Goal: Information Seeking & Learning: Find specific fact

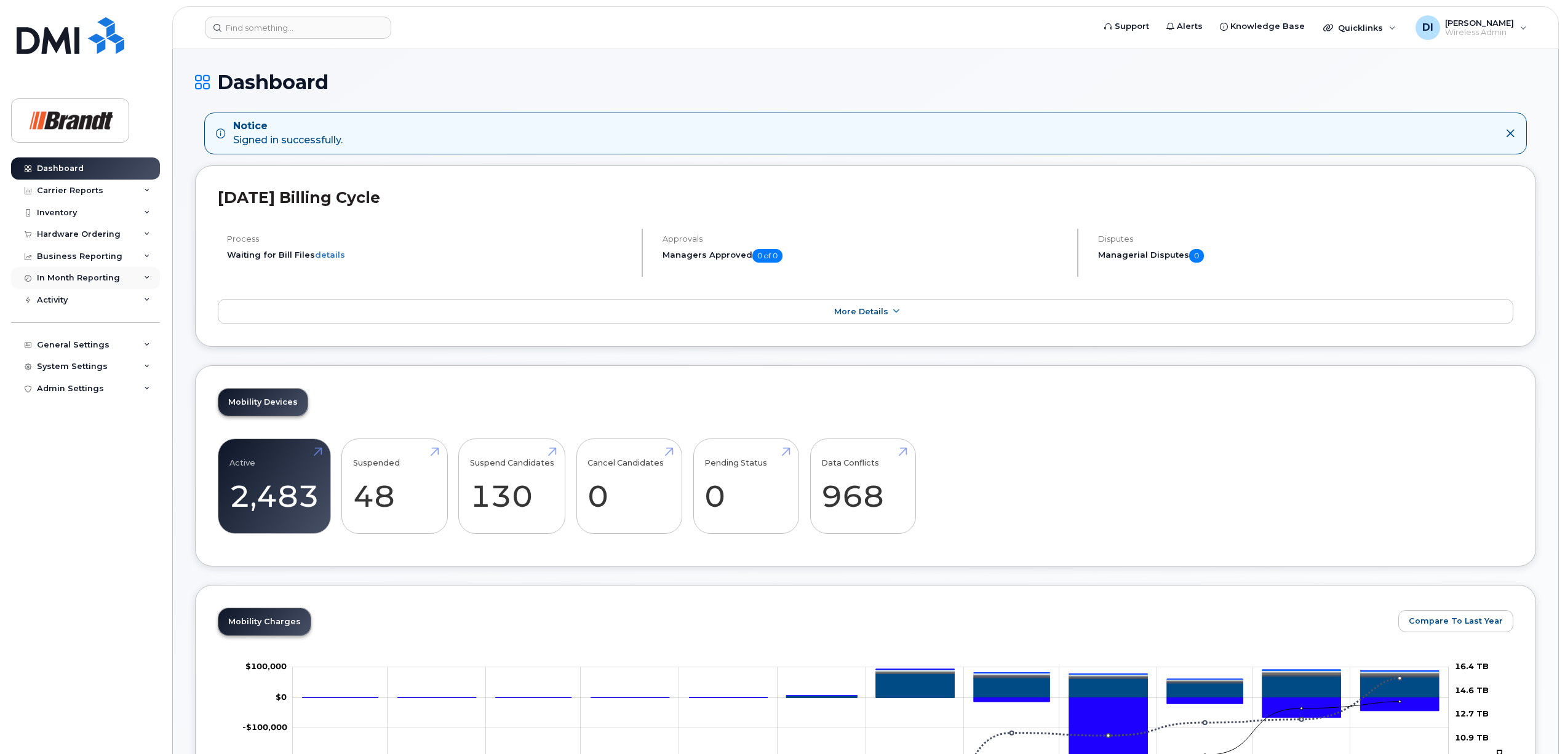
click at [126, 279] on div "In Month Reporting" at bounding box center [85, 278] width 149 height 22
click at [81, 298] on div "Data Usage" at bounding box center [66, 300] width 49 height 11
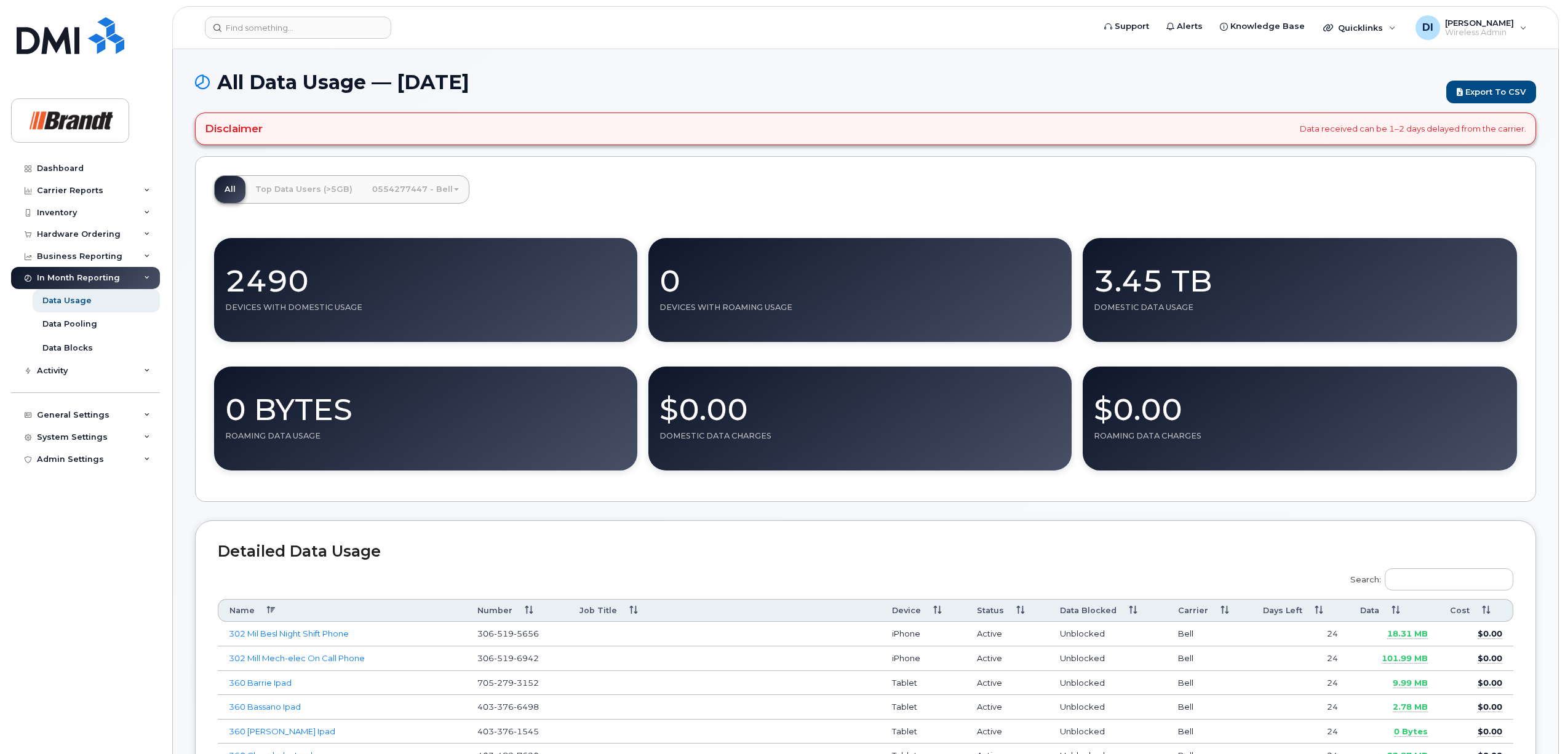
scroll to position [143, 0]
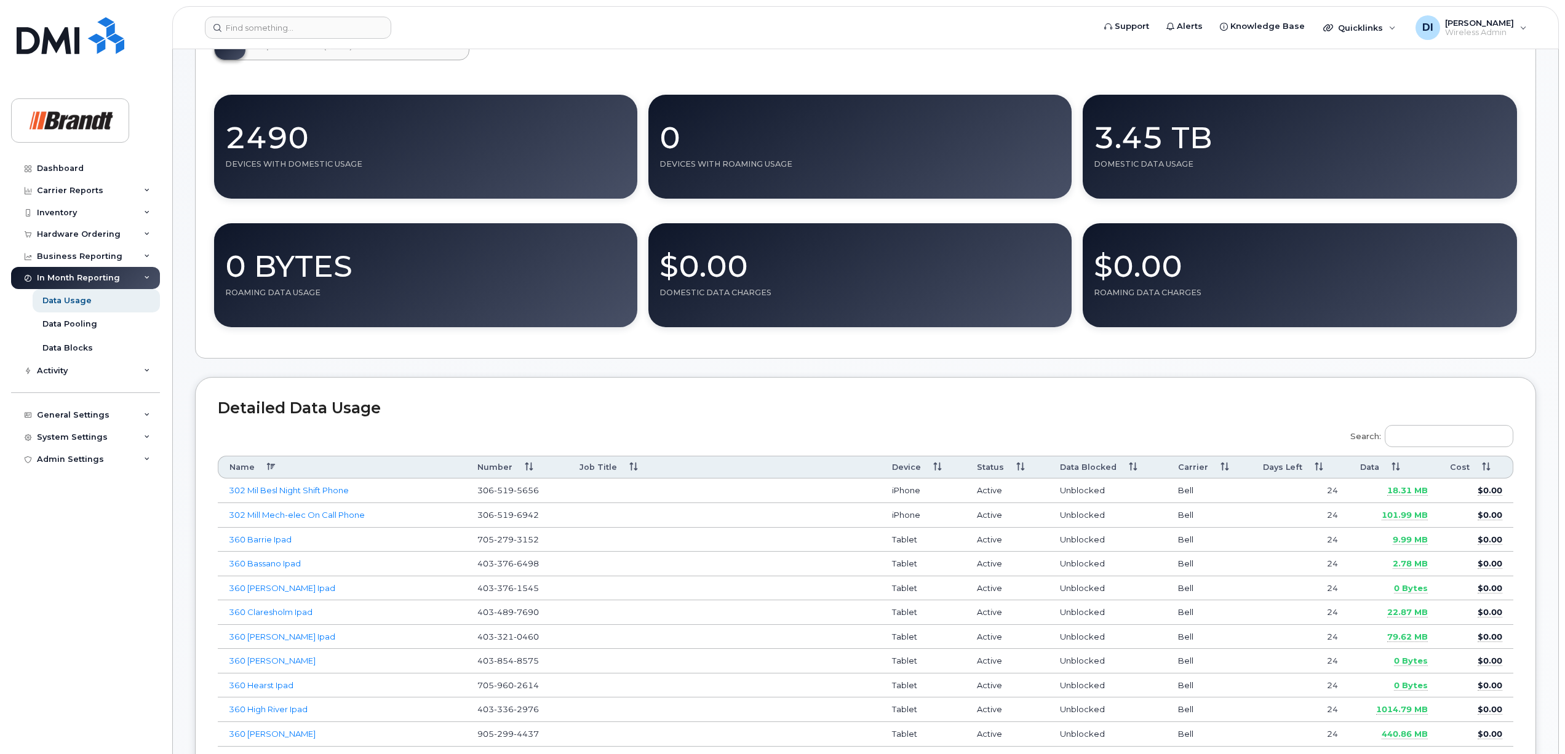
click at [1394, 469] on th "Data" at bounding box center [1394, 467] width 90 height 23
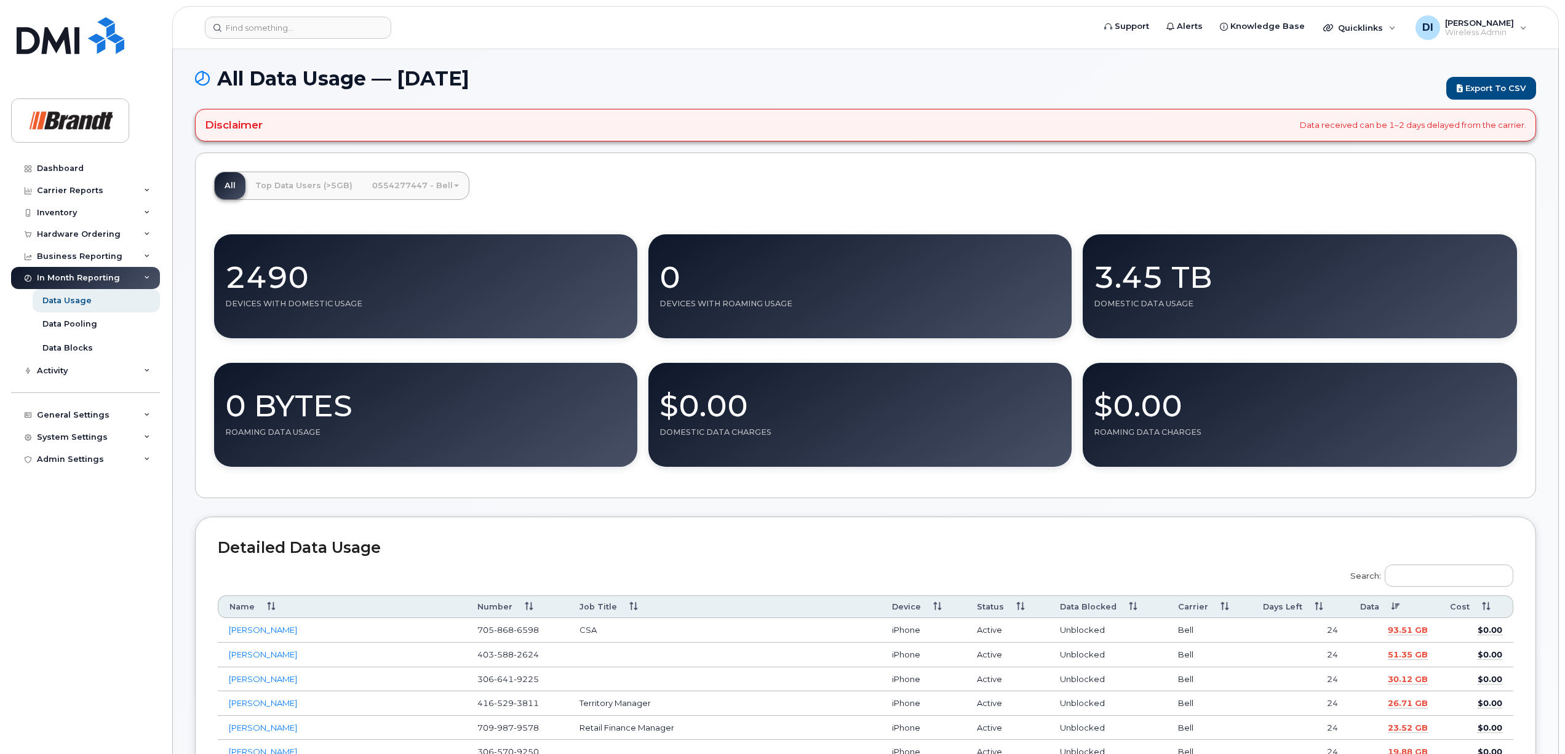
scroll to position [0, 0]
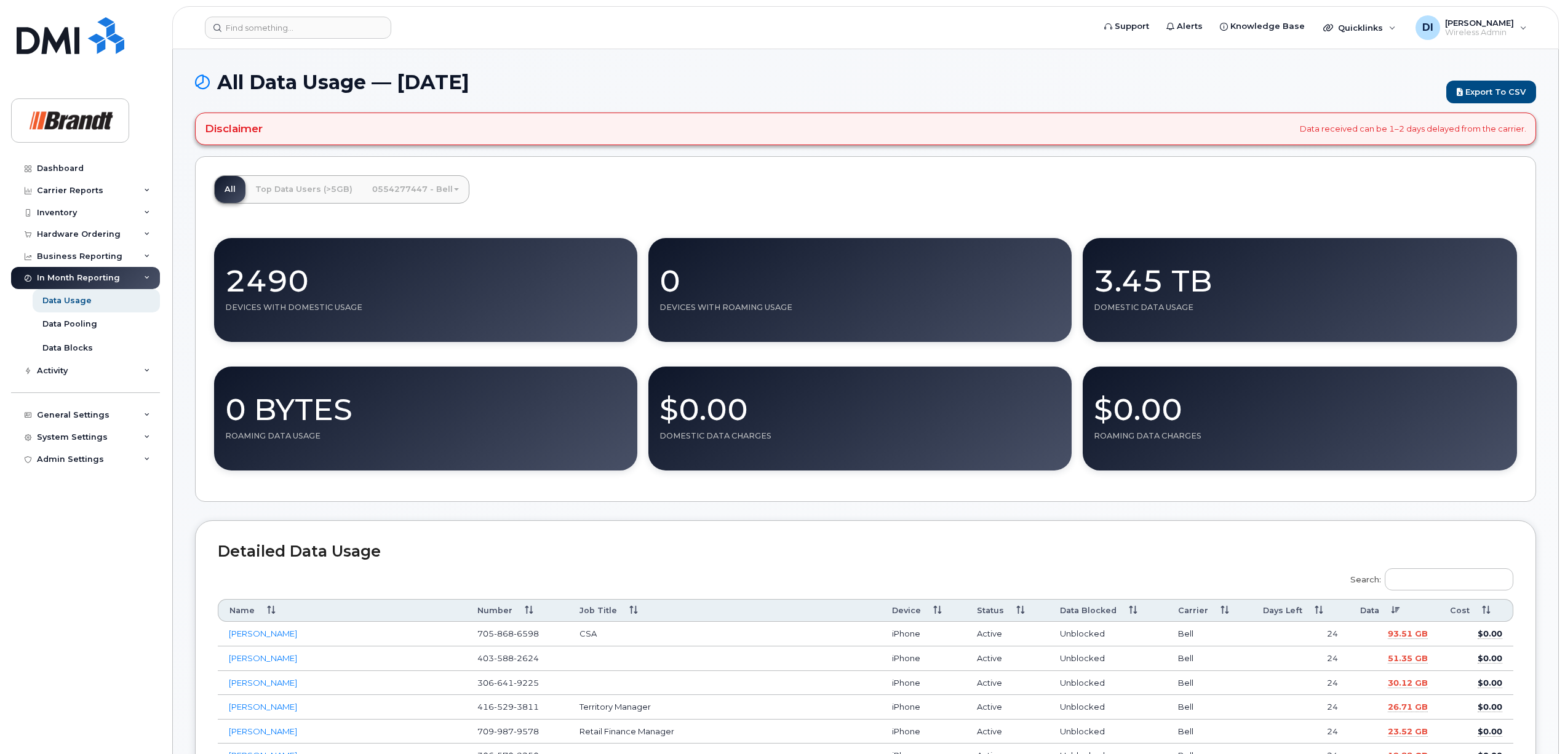
click at [442, 195] on link "0554277447 - Bell" at bounding box center [415, 189] width 106 height 27
click at [571, 202] on div "All Top Data Users (>5GB) 0554277447 - Bell Medium Business Data Share 2490 Dev…" at bounding box center [865, 329] width 1341 height 346
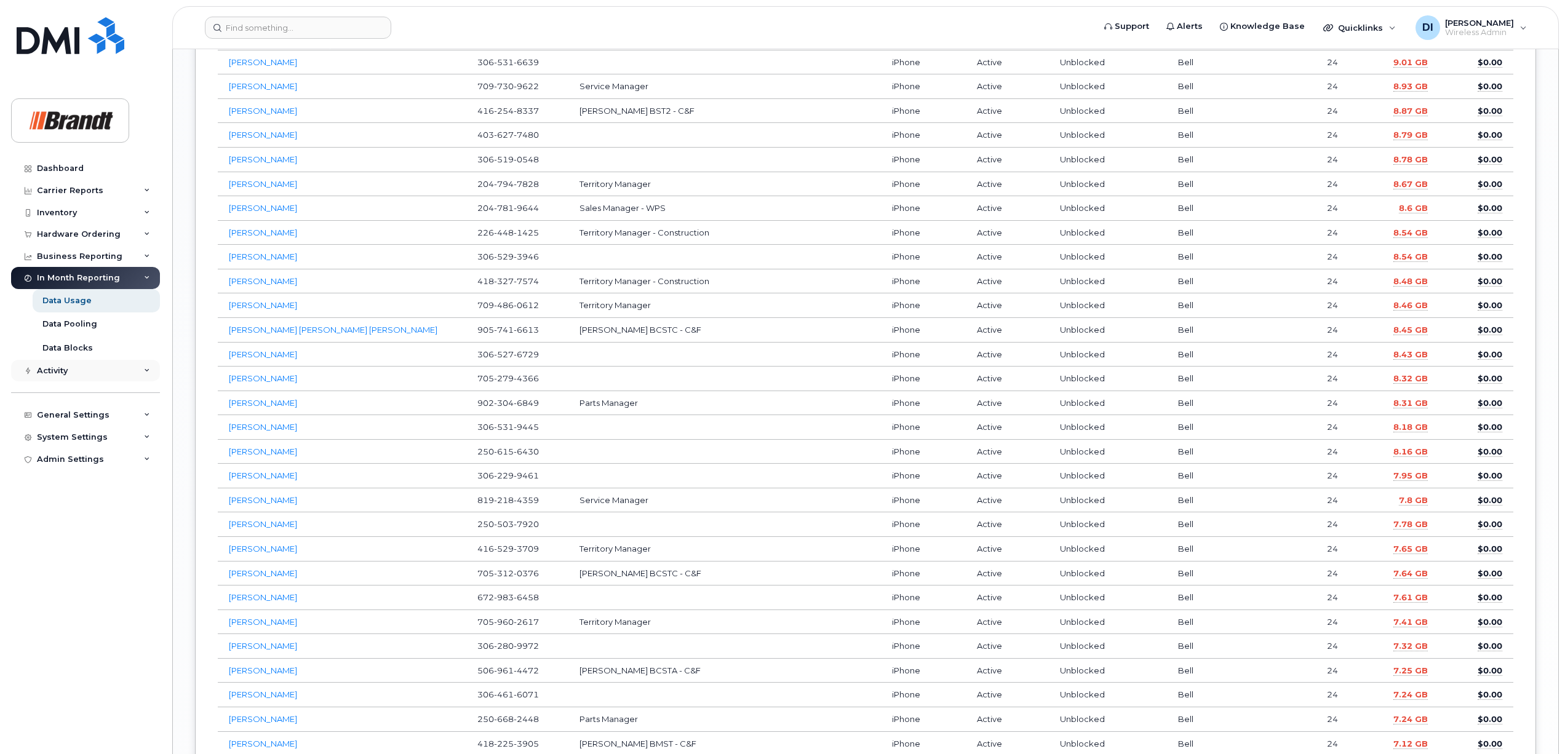
scroll to position [2051, 0]
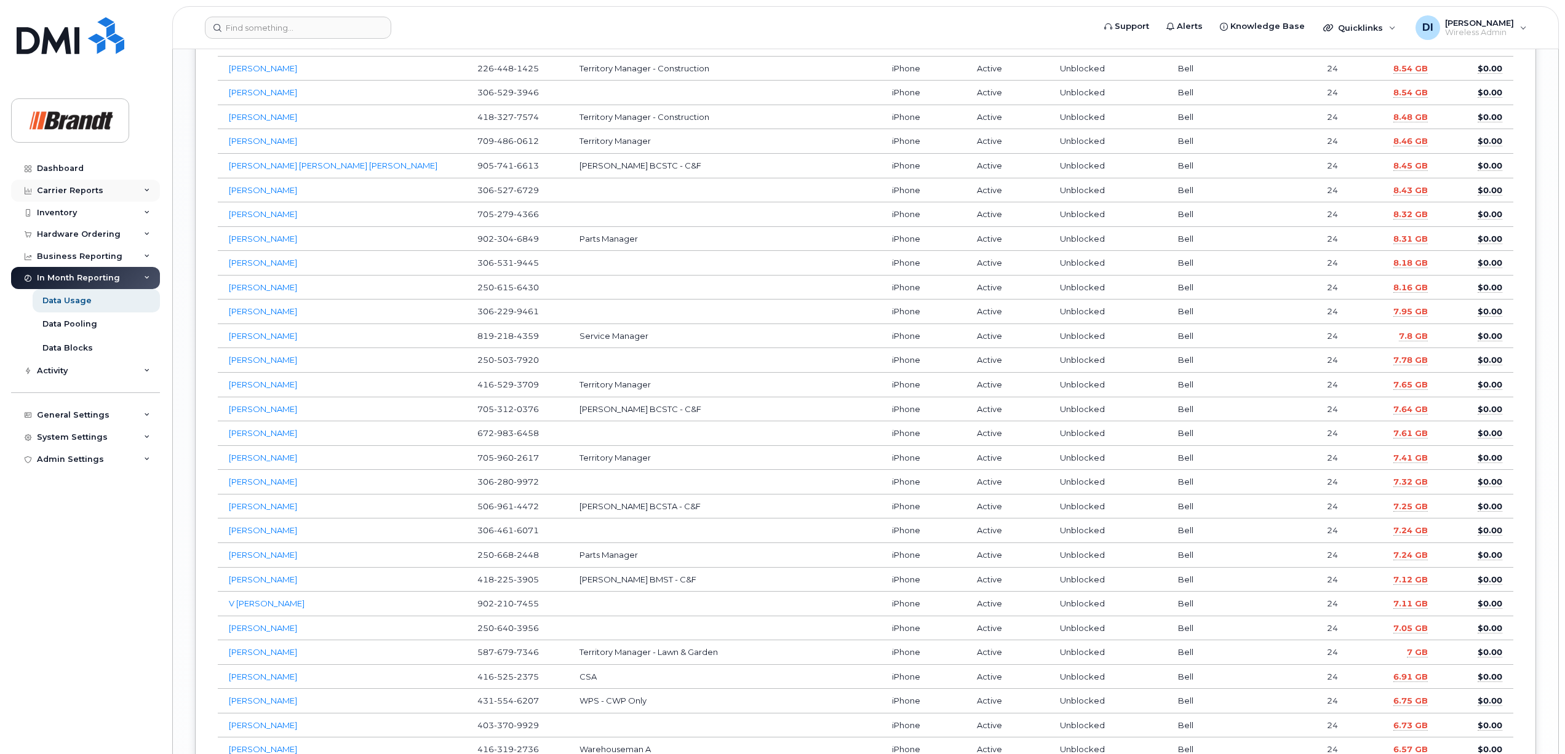
click at [142, 188] on div "Carrier Reports" at bounding box center [85, 191] width 149 height 22
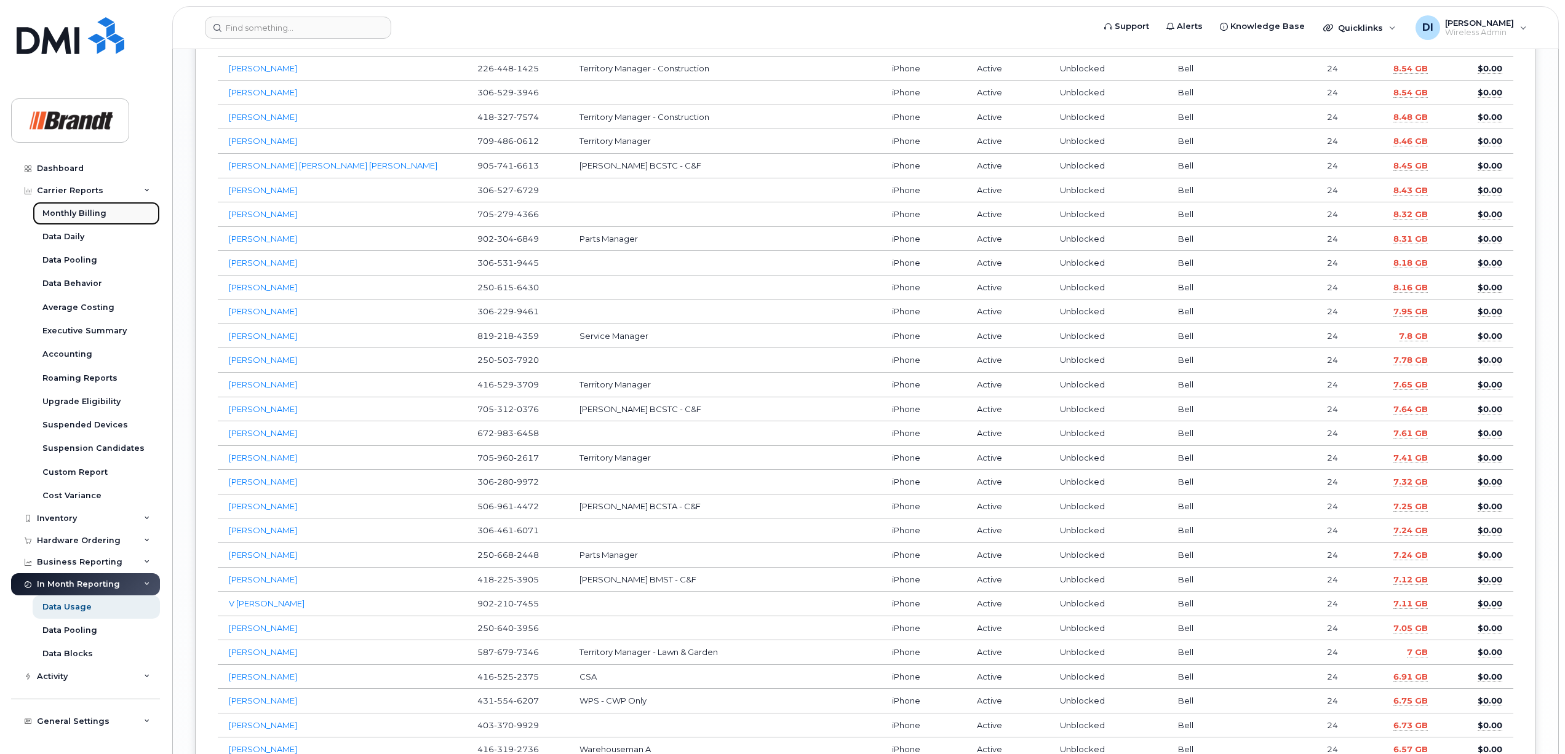
click at [77, 212] on div "Monthly Billing" at bounding box center [74, 213] width 64 height 11
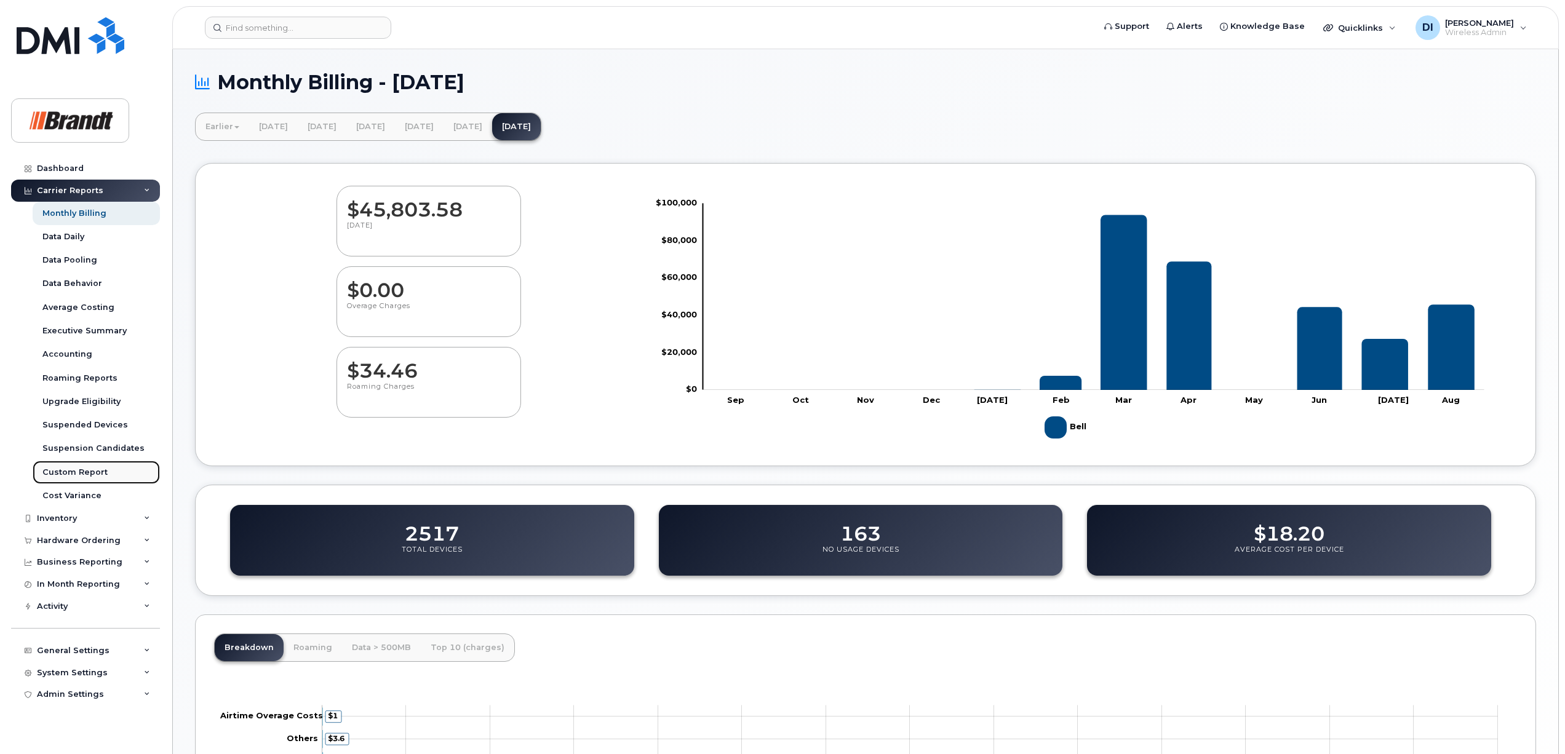
click at [71, 469] on div "Custom Report" at bounding box center [74, 472] width 65 height 11
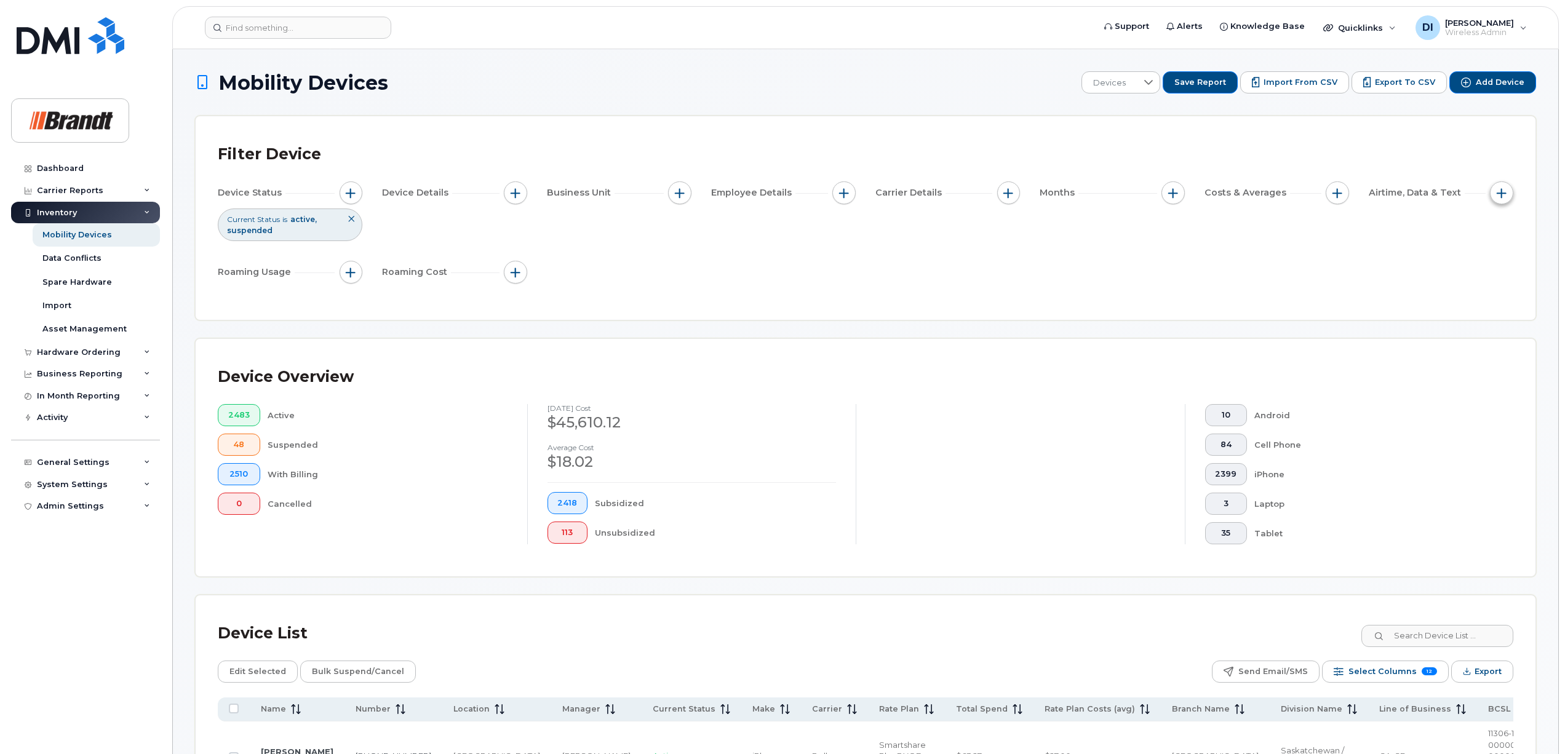
click at [1499, 191] on span "button" at bounding box center [1502, 193] width 10 height 10
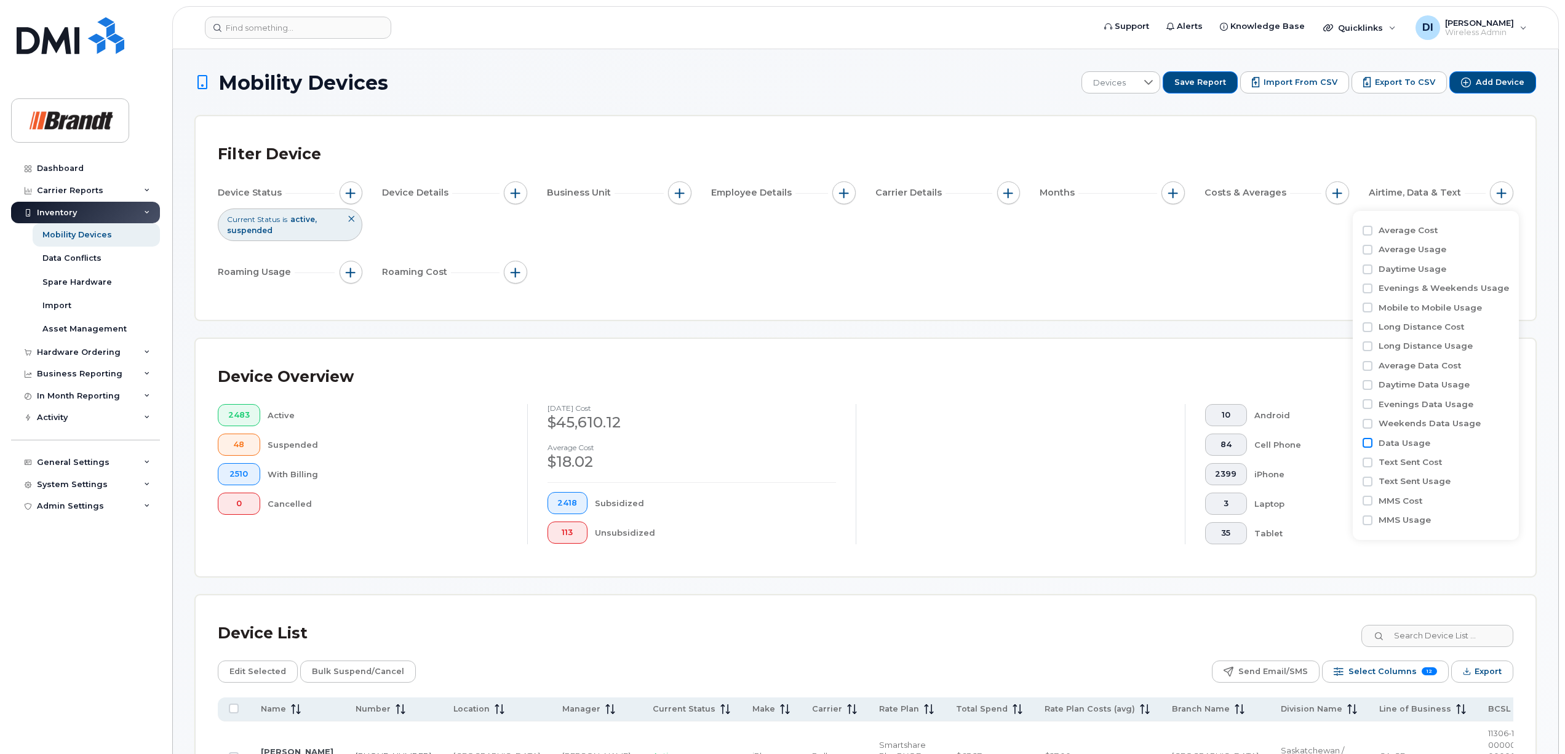
click at [1366, 444] on input "Data Usage" at bounding box center [1368, 443] width 10 height 10
checkbox input "true"
click at [1168, 198] on button "button" at bounding box center [1173, 193] width 23 height 23
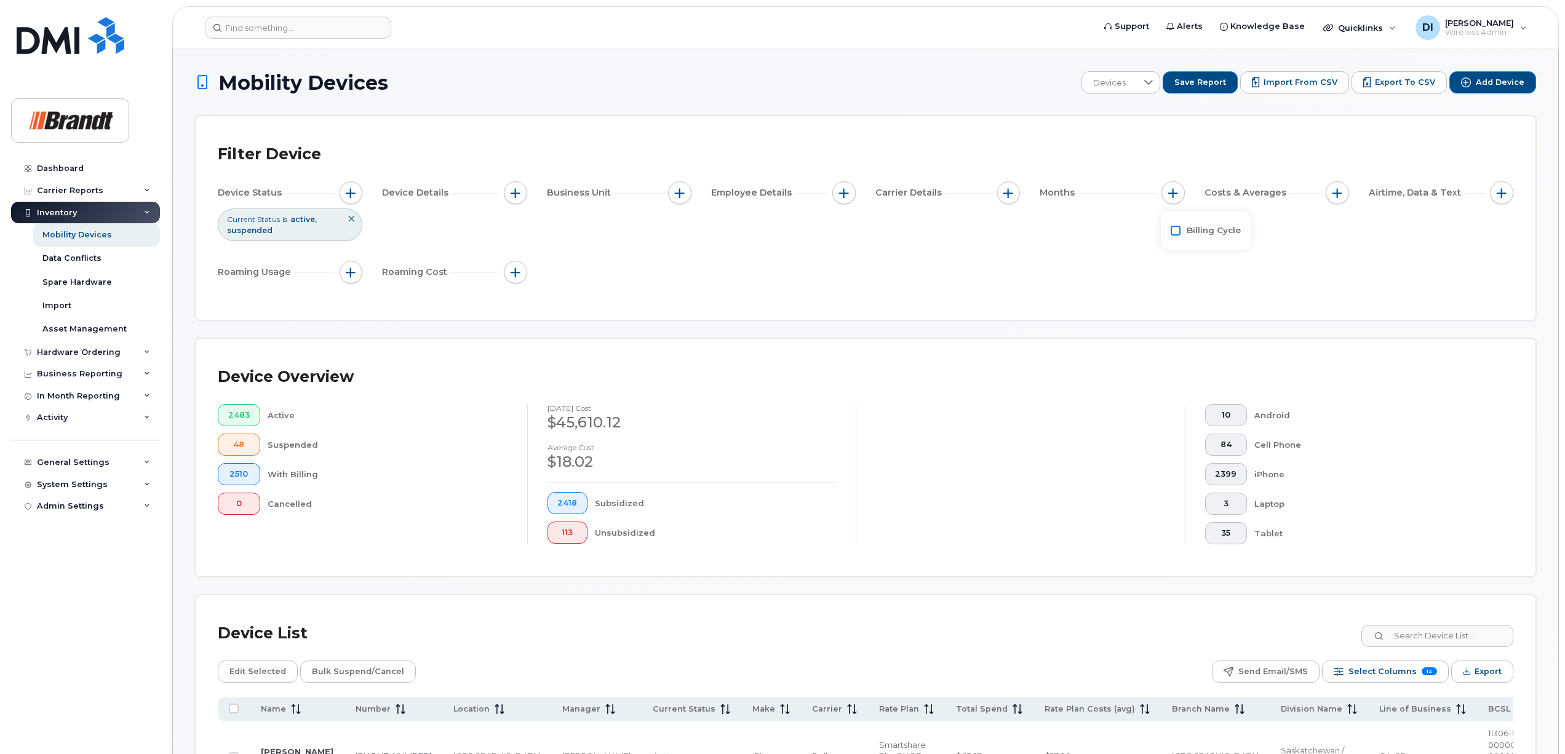
click at [1178, 230] on input "Billing Cycle" at bounding box center [1176, 231] width 10 height 10
checkbox input "true"
click at [1225, 252] on icon at bounding box center [1230, 254] width 10 height 10
click at [1228, 274] on div at bounding box center [1229, 280] width 23 height 21
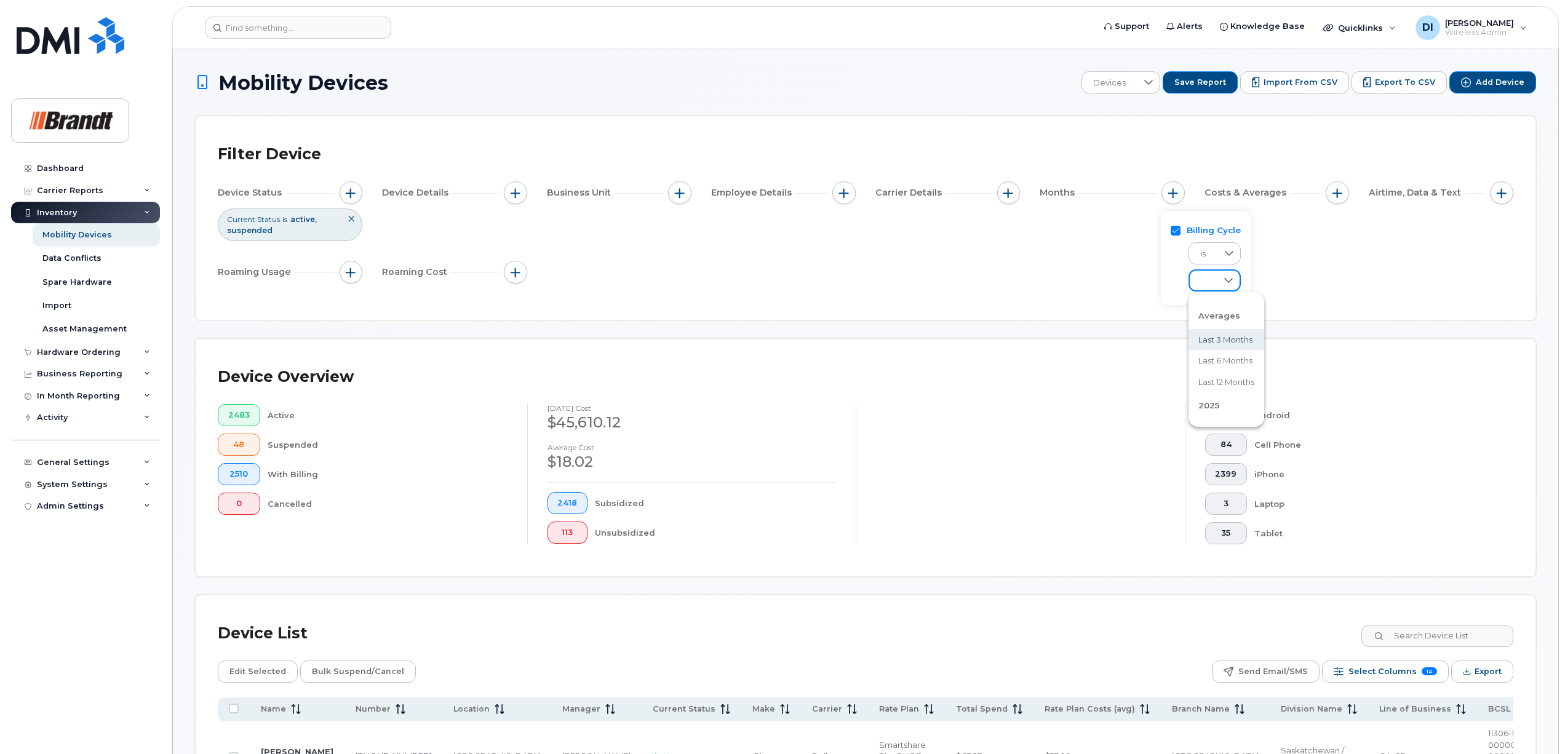
click at [1229, 340] on span "Last 3 months" at bounding box center [1226, 340] width 54 height 12
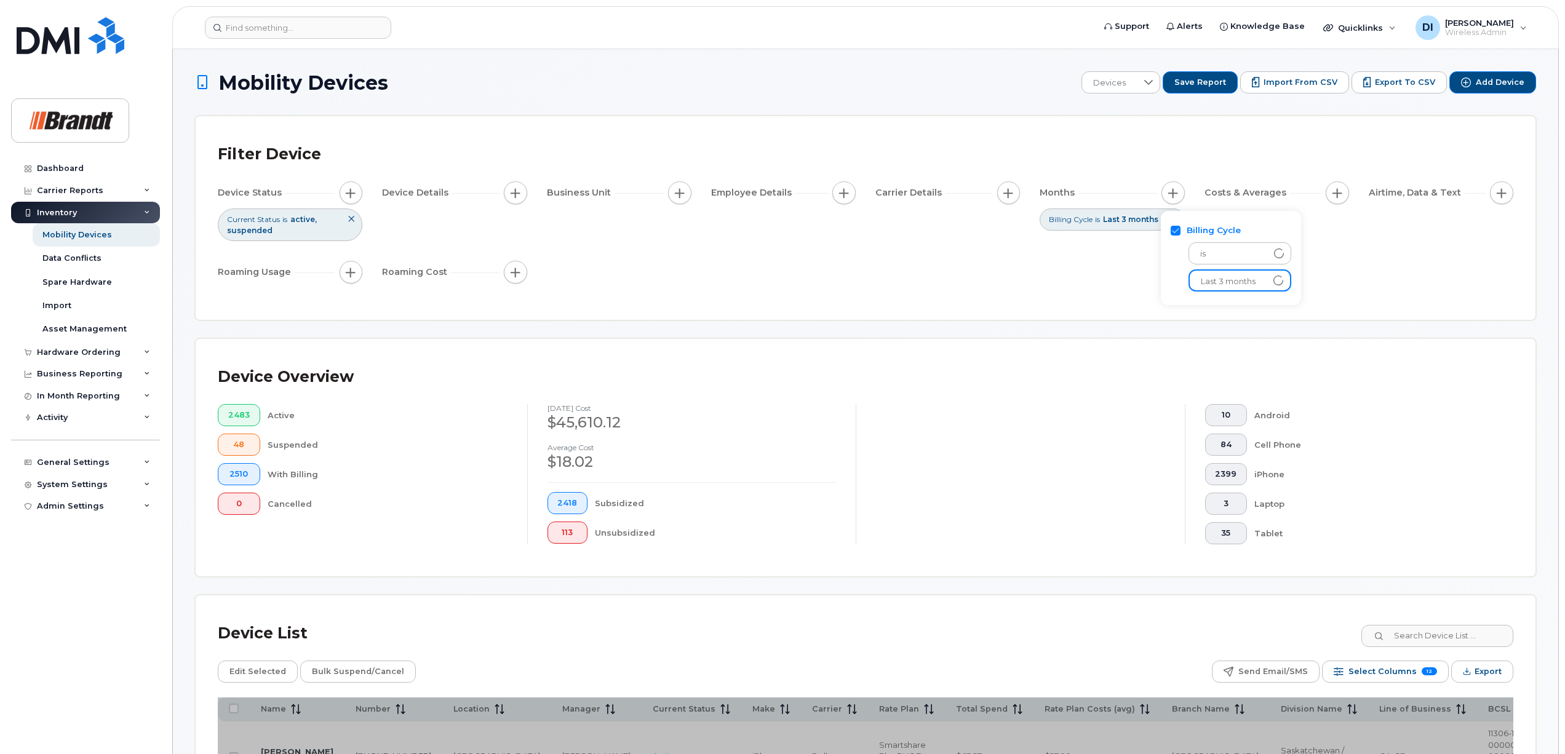
click at [1037, 286] on div "Device Status Current Status is active suspended Device Details Business Unit E…" at bounding box center [866, 235] width 1296 height 107
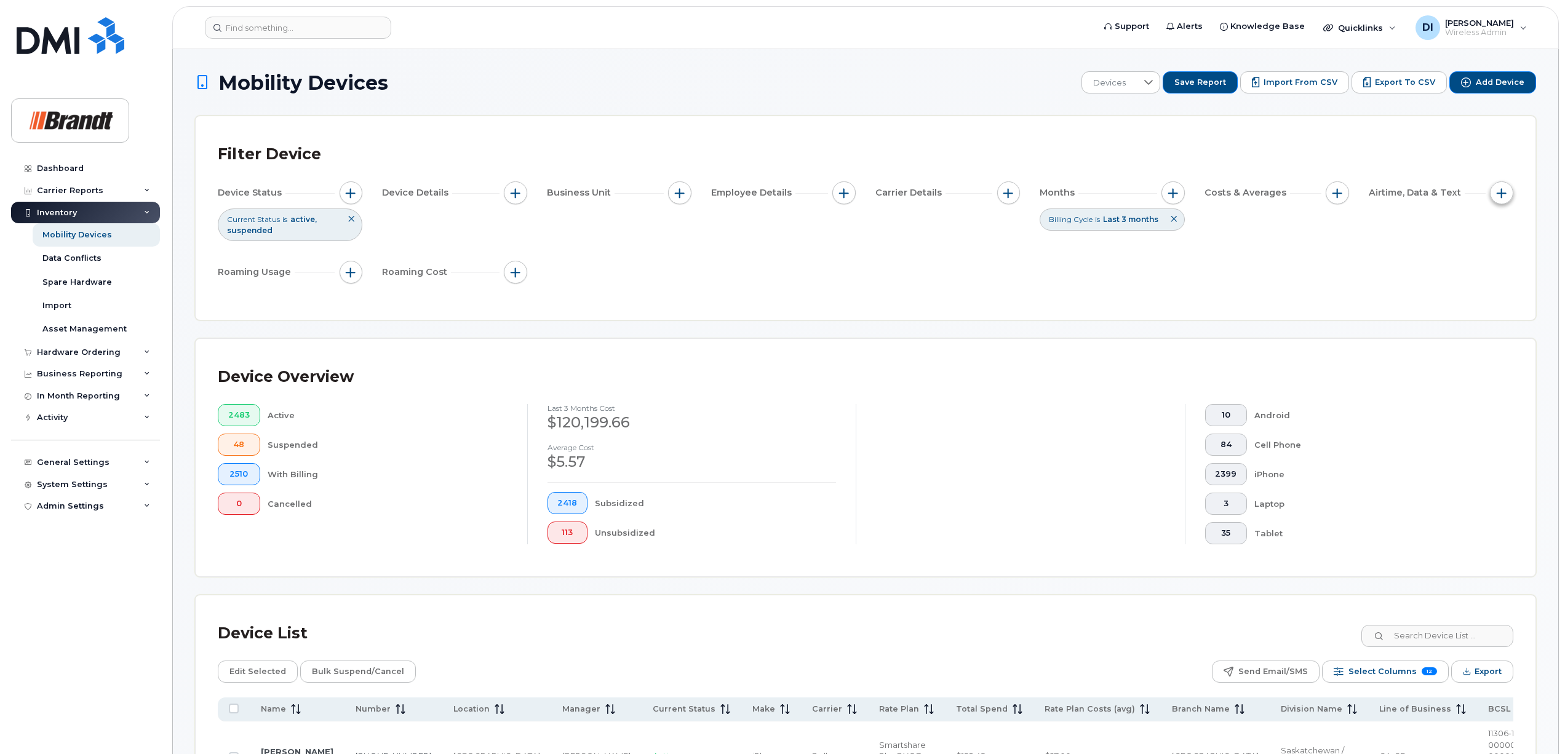
click at [1500, 194] on span "button" at bounding box center [1502, 193] width 10 height 10
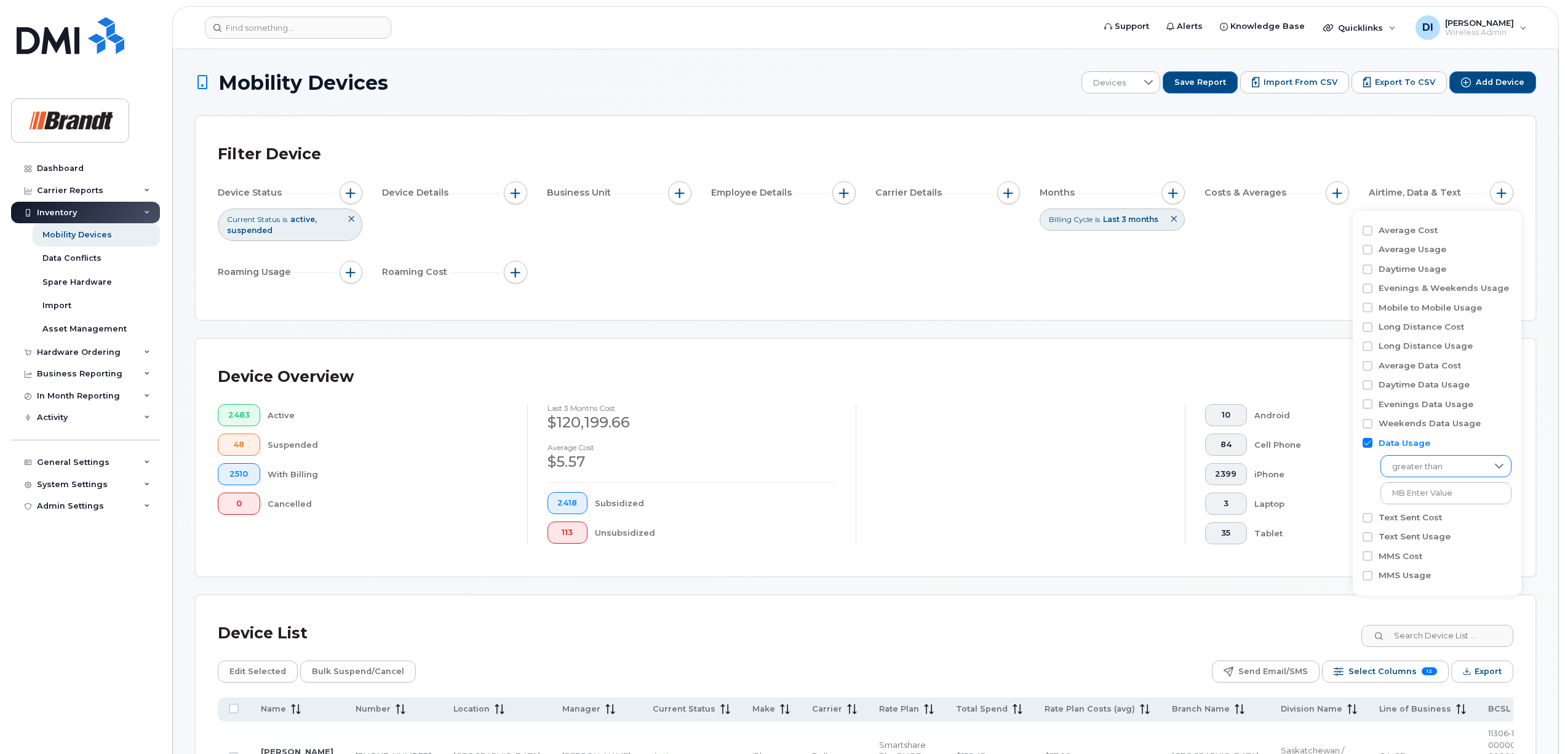
click at [1488, 468] on div at bounding box center [1499, 466] width 23 height 21
click at [1371, 476] on div "greater than" at bounding box center [1437, 476] width 149 height 55
click at [1416, 495] on input at bounding box center [1447, 493] width 132 height 22
type input "MB 1,000"
click at [1314, 390] on div "Device Overview" at bounding box center [866, 377] width 1296 height 32
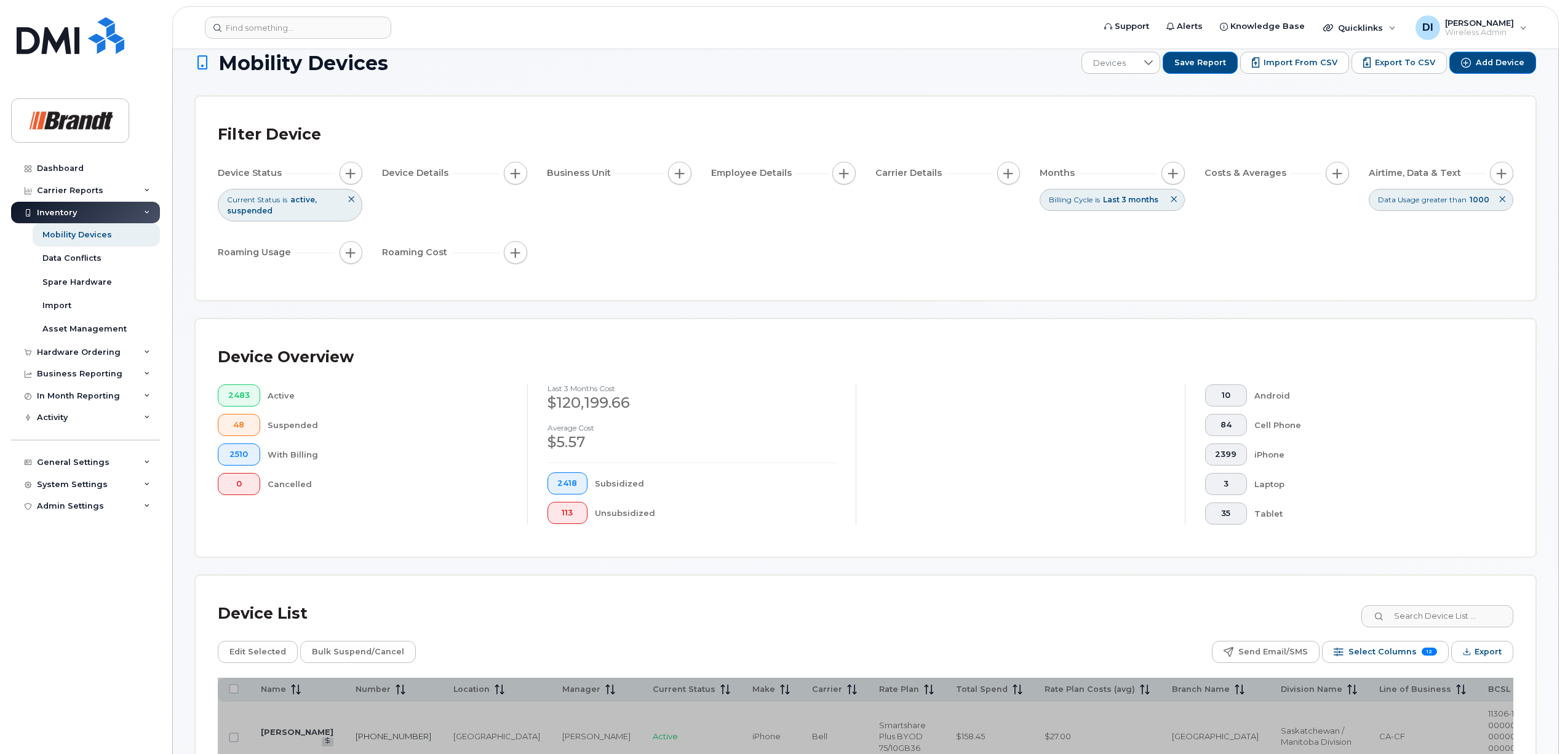
scroll to position [164, 0]
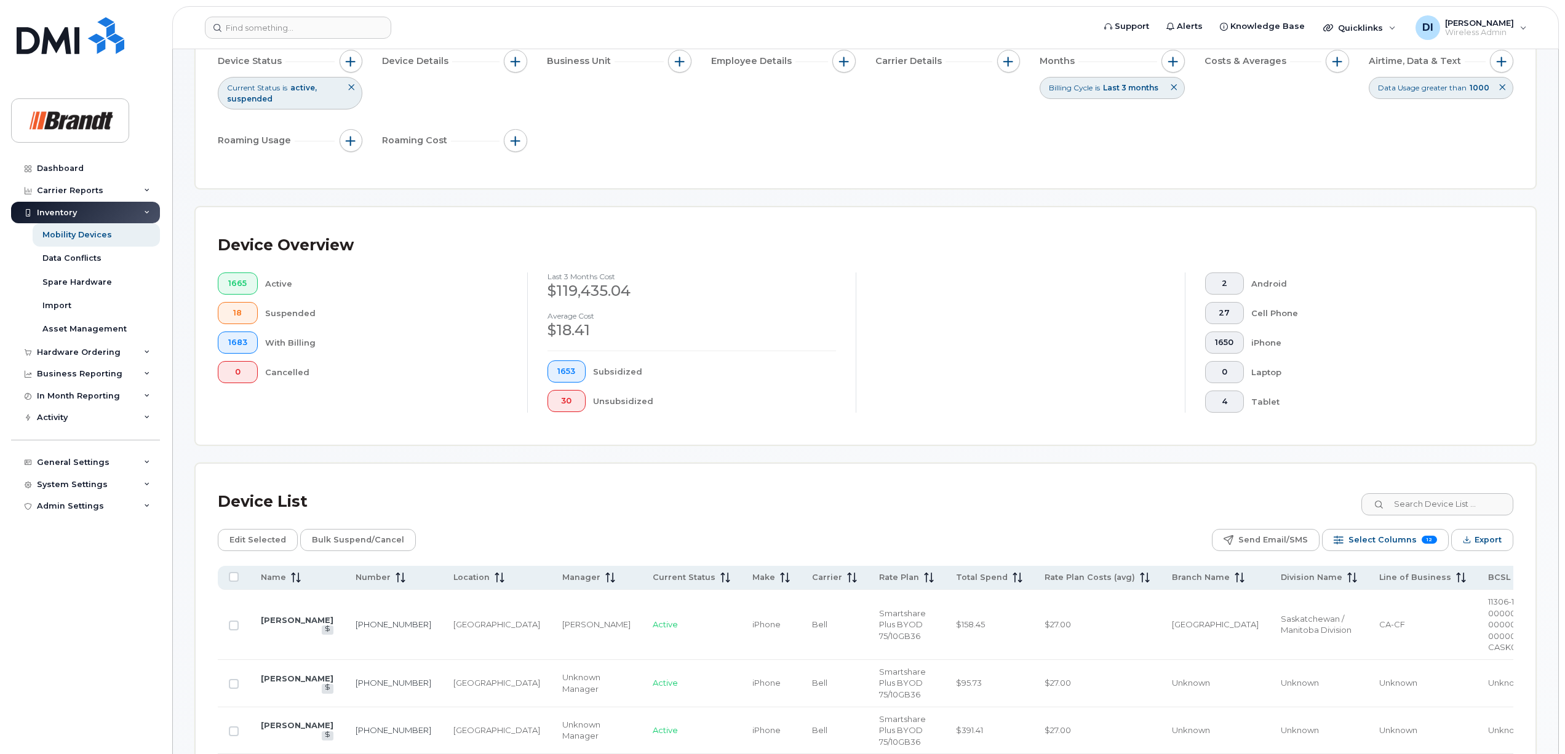
scroll to position [82, 0]
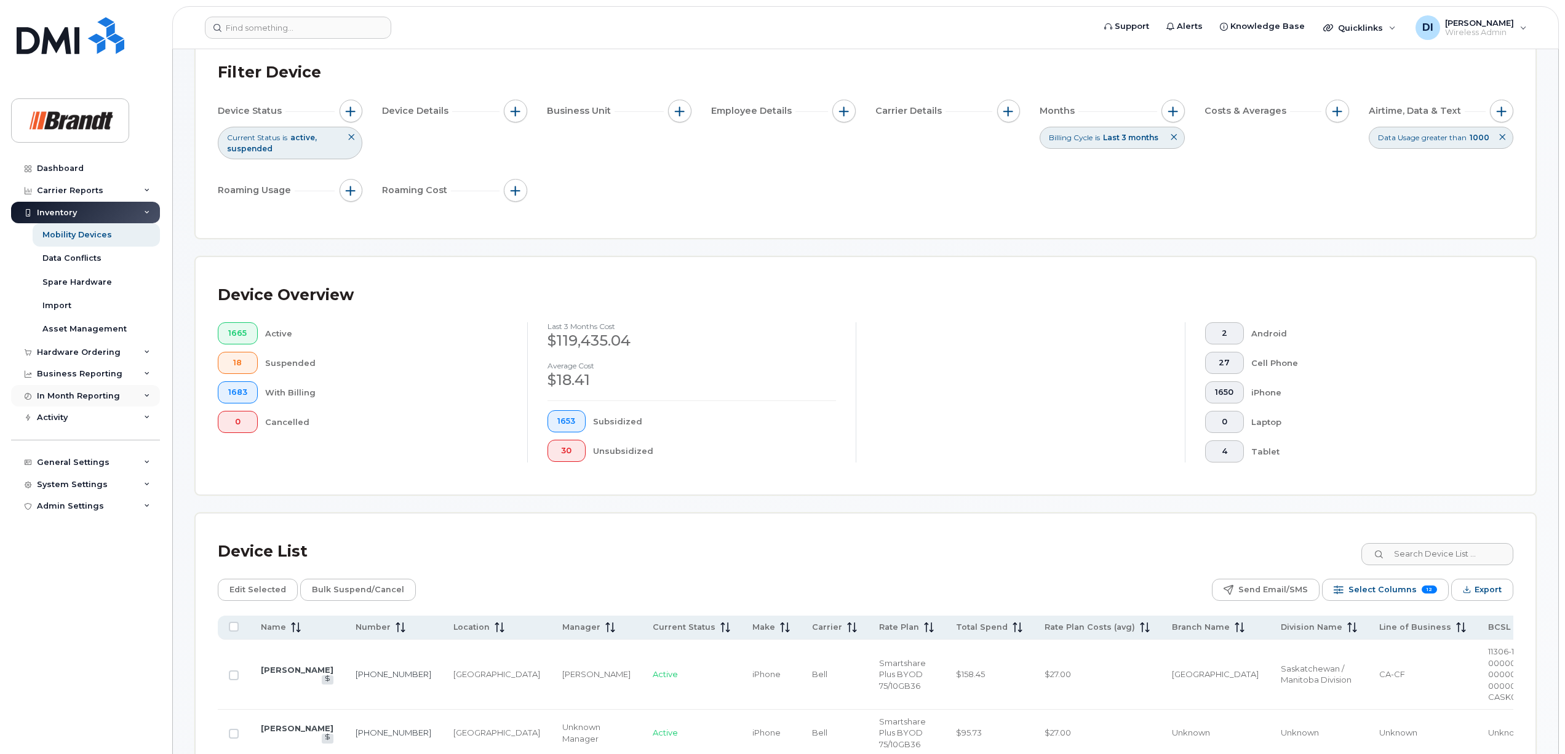
click at [136, 395] on div "In Month Reporting" at bounding box center [85, 396] width 149 height 22
click at [134, 194] on div "Carrier Reports" at bounding box center [85, 191] width 149 height 22
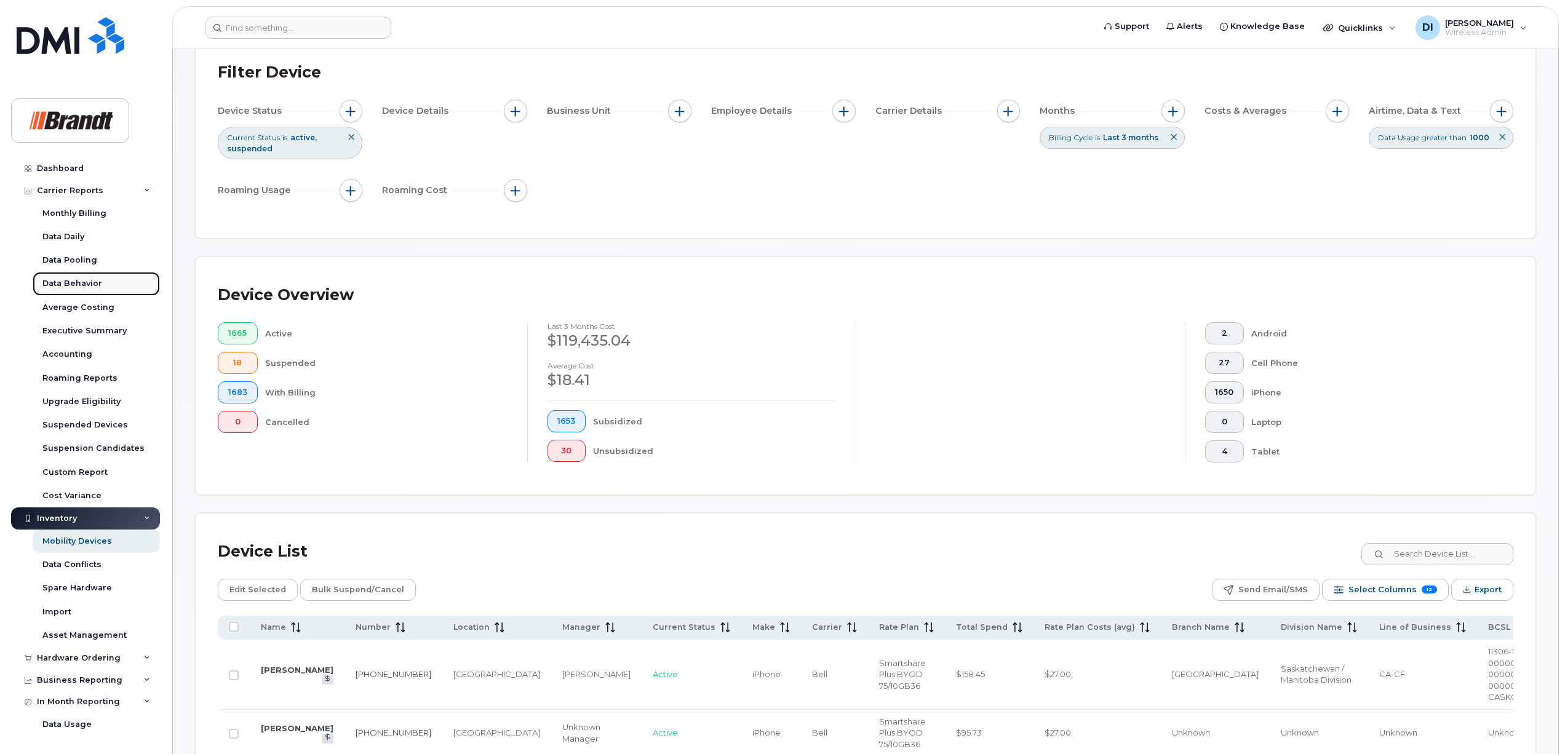
click at [75, 283] on div "Data Behavior" at bounding box center [72, 283] width 60 height 11
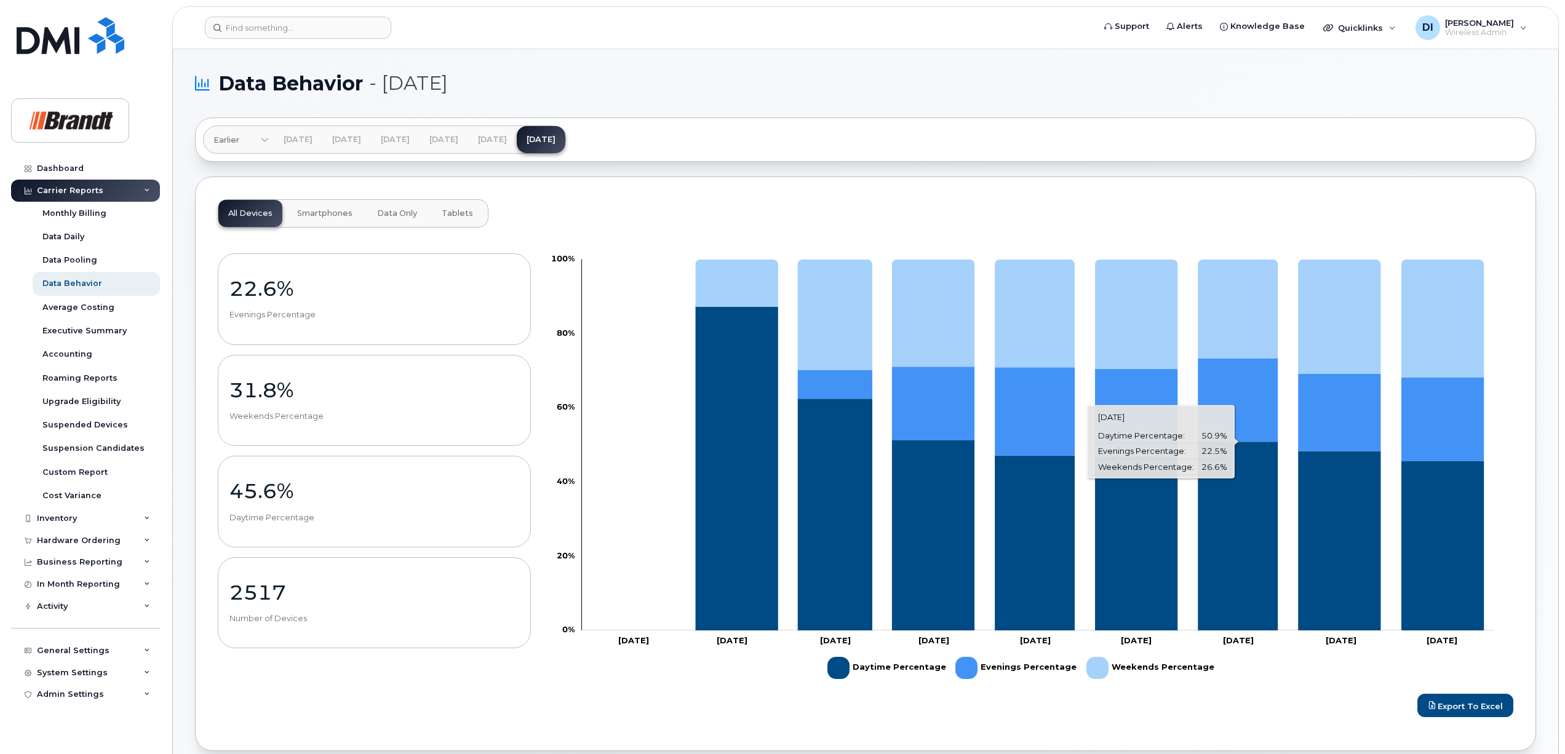
click at [1229, 586] on icon "Daytime Percentage" at bounding box center [1239, 536] width 80 height 189
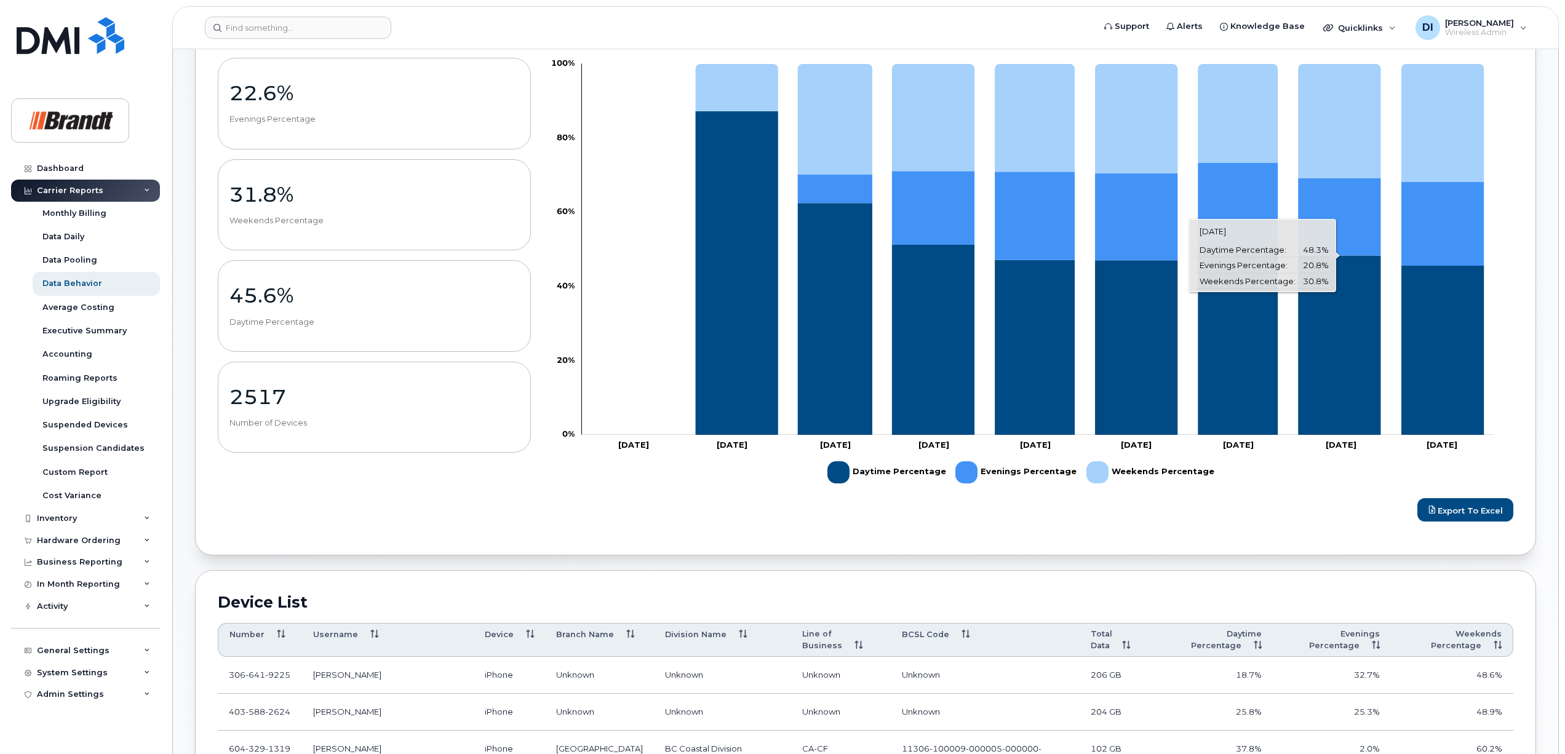
scroll to position [328, 0]
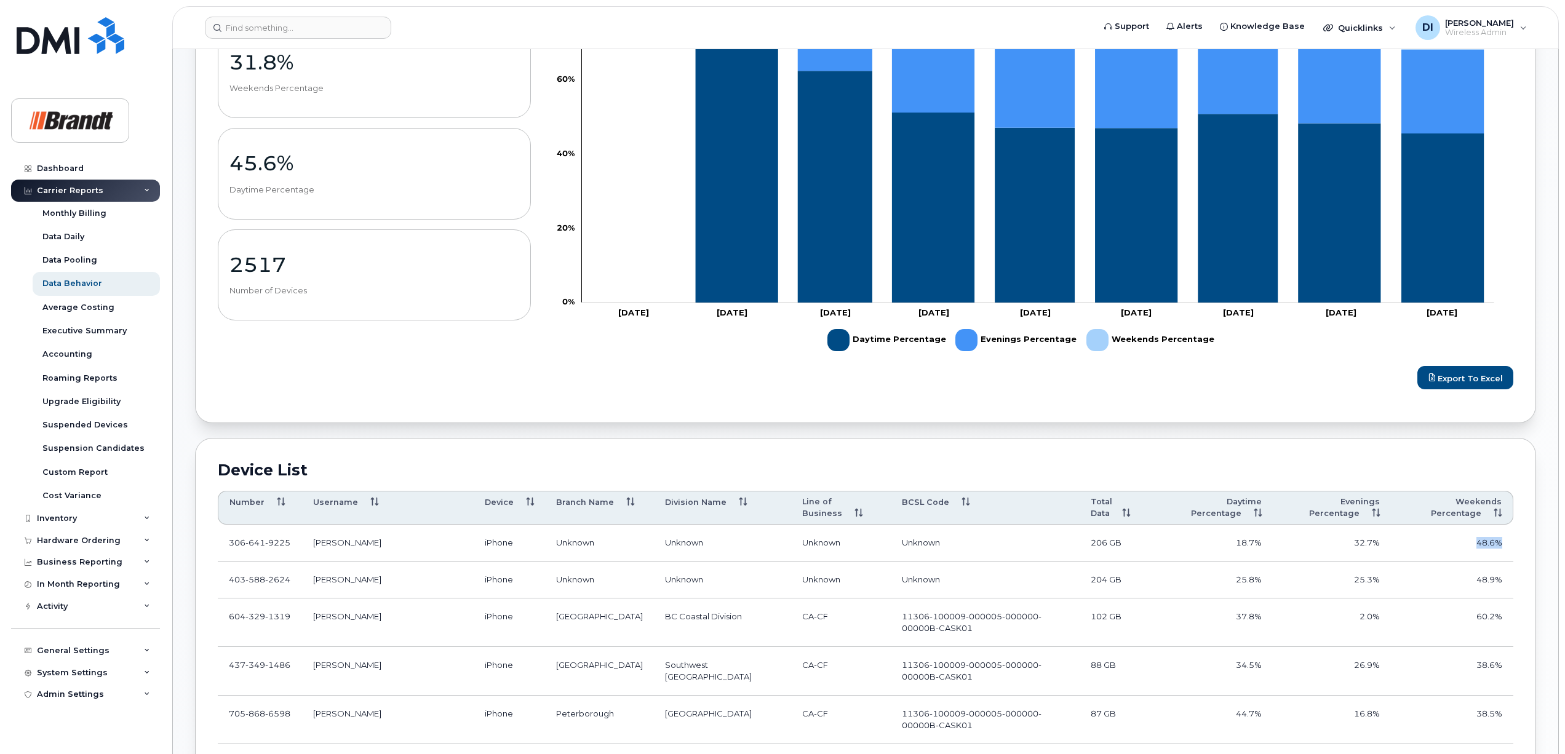
drag, startPoint x: 1513, startPoint y: 547, endPoint x: 1461, endPoint y: 543, distance: 51.9
click at [1461, 543] on td "48.6%" at bounding box center [1452, 543] width 122 height 37
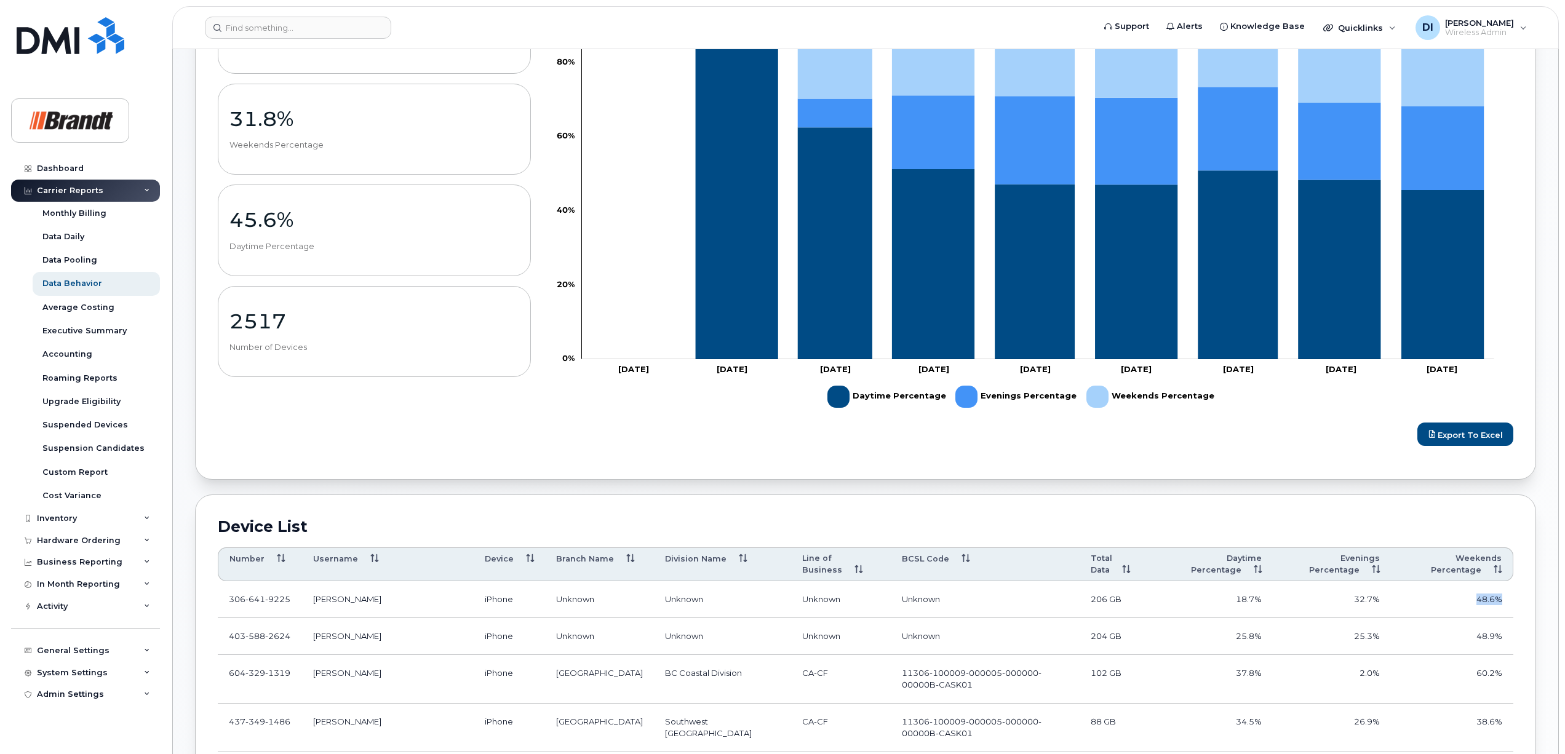
scroll to position [246, 0]
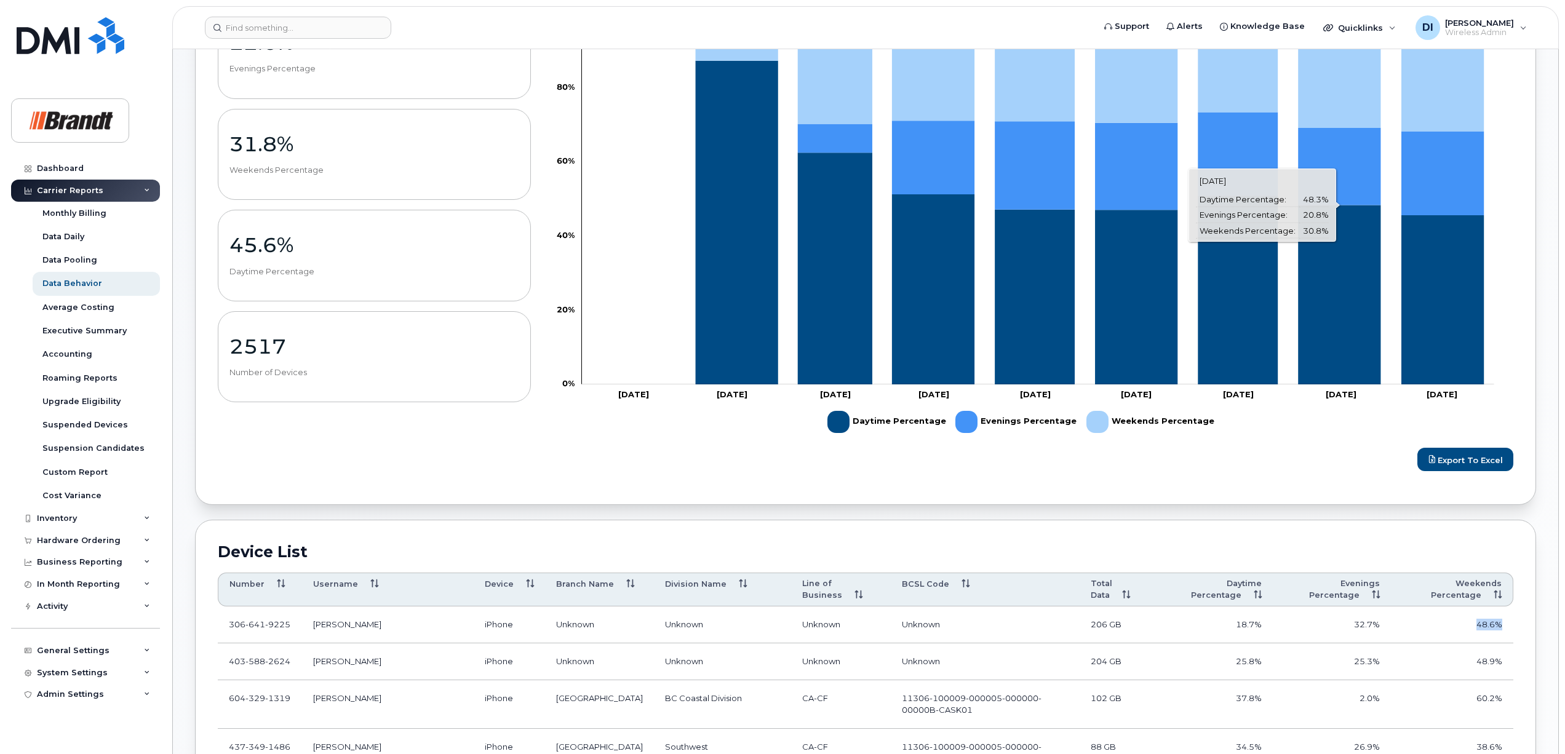
click at [1323, 338] on icon "Daytime Percentage" at bounding box center [1340, 295] width 82 height 179
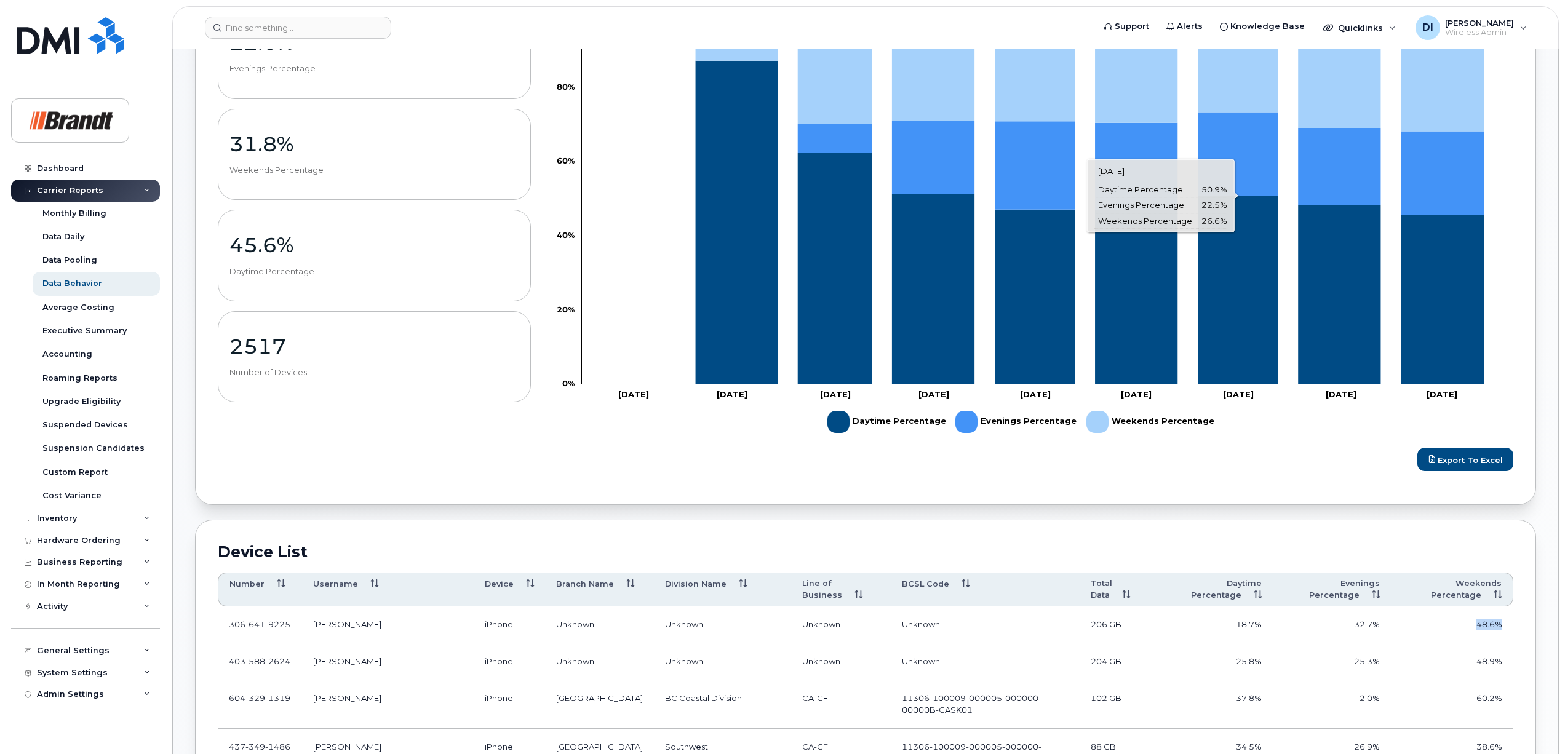
click at [1244, 346] on icon "Daytime Percentage" at bounding box center [1239, 290] width 80 height 189
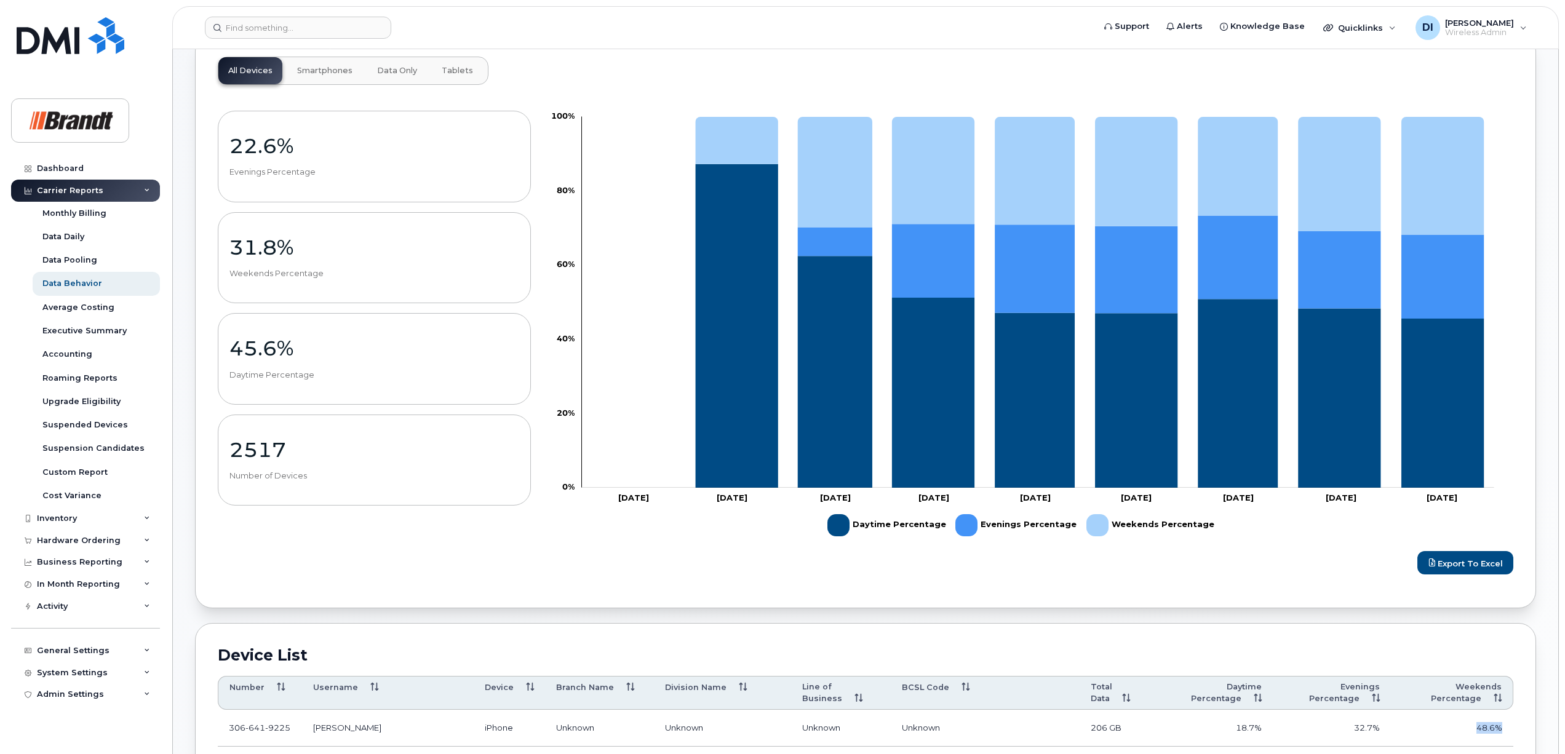
scroll to position [0, 0]
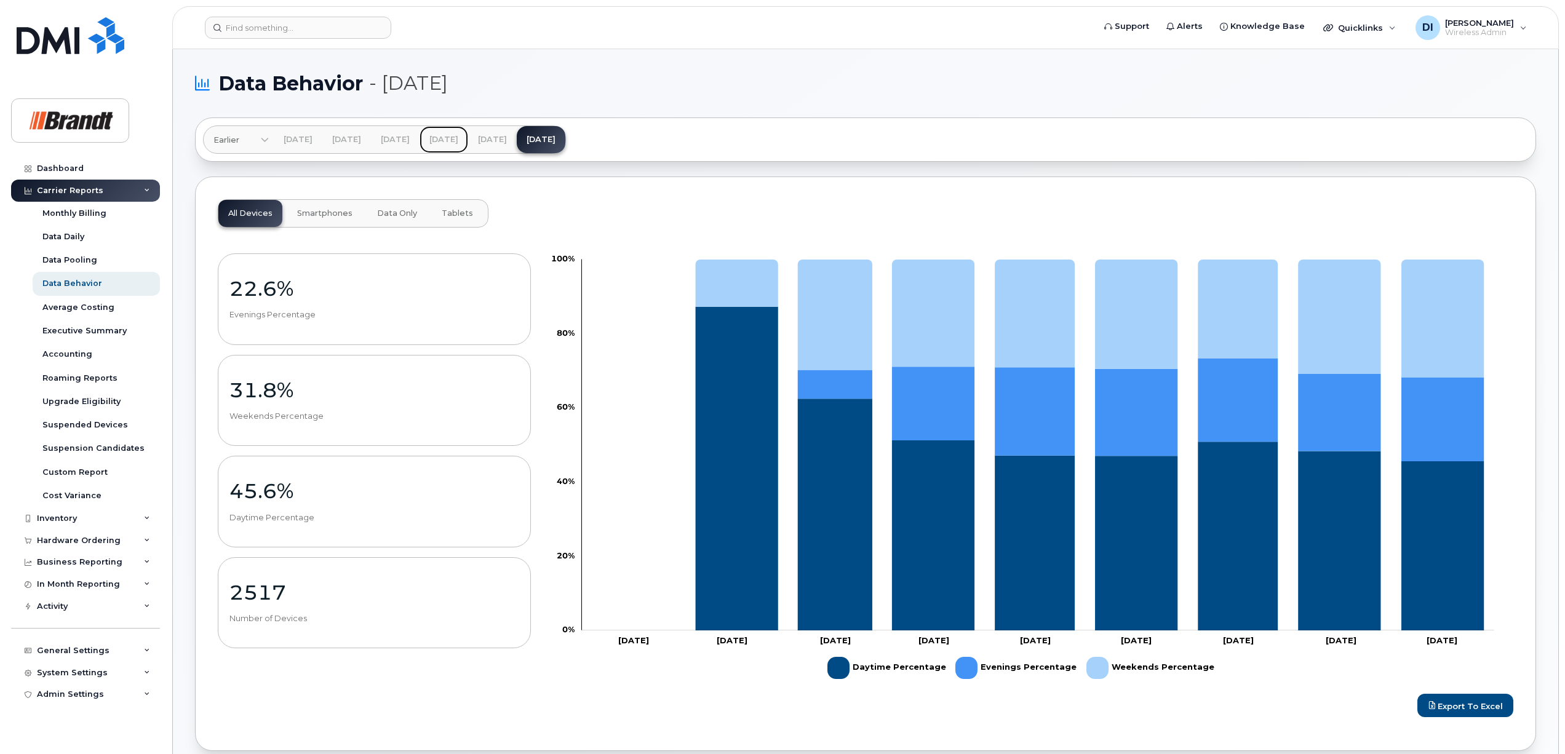
click at [468, 138] on link "Jun 2025" at bounding box center [444, 139] width 49 height 27
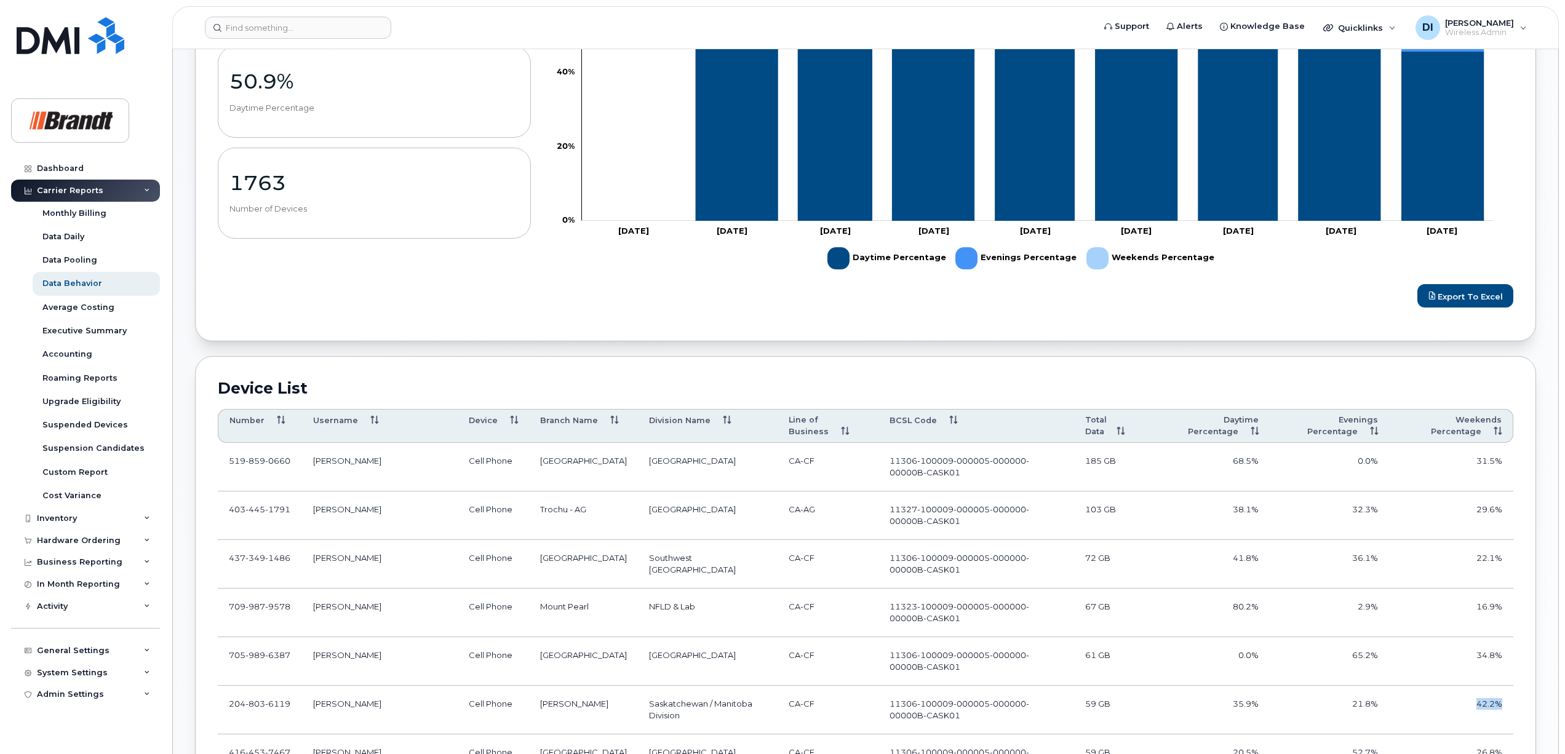
drag, startPoint x: 1507, startPoint y: 708, endPoint x: 1457, endPoint y: 709, distance: 49.9
click at [1457, 709] on td "42.2%" at bounding box center [1451, 710] width 124 height 49
drag, startPoint x: 1285, startPoint y: 652, endPoint x: 1215, endPoint y: 663, distance: 71.0
click at [1212, 658] on tr "705 989 6387 Mark Lewis Cell Phone Sudbury Northern Ontario CA-CF 11306-100009-…" at bounding box center [866, 662] width 1296 height 49
drag, startPoint x: 1215, startPoint y: 663, endPoint x: 1349, endPoint y: 658, distance: 134.3
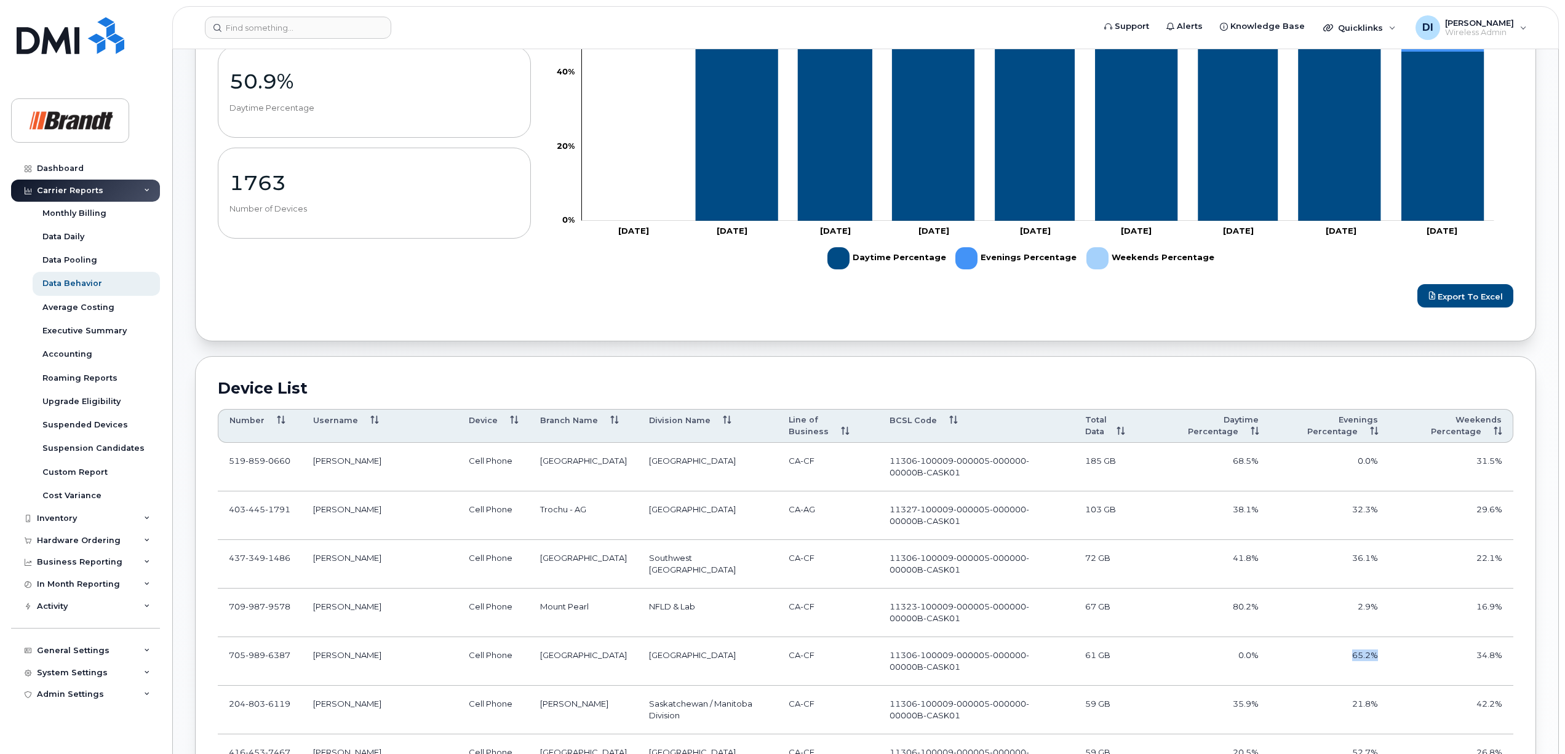
click at [1349, 658] on td "65.2%" at bounding box center [1329, 662] width 119 height 49
drag, startPoint x: 1349, startPoint y: 658, endPoint x: 1473, endPoint y: 663, distance: 124.4
click at [1473, 663] on td "34.8%" at bounding box center [1451, 662] width 124 height 49
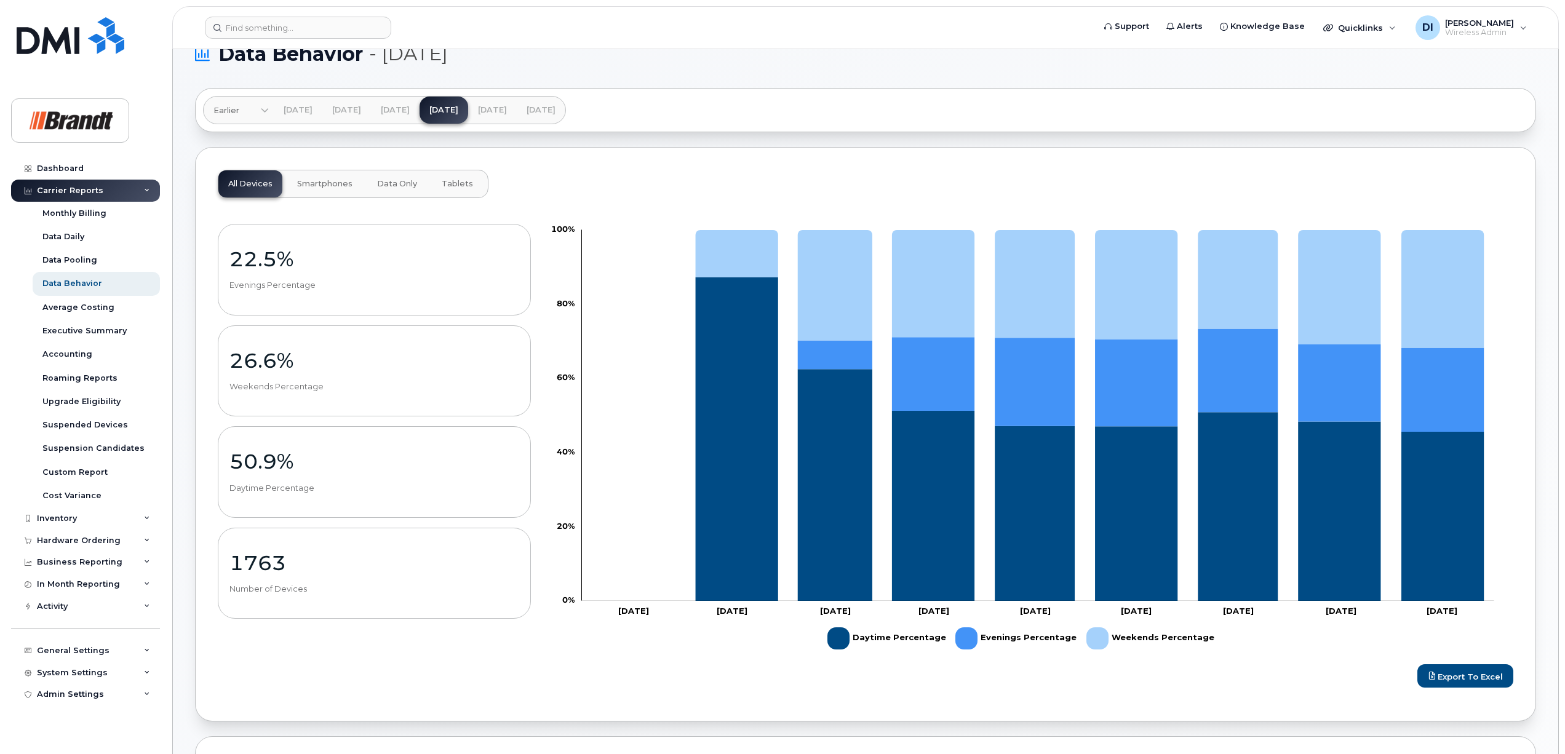
scroll to position [0, 0]
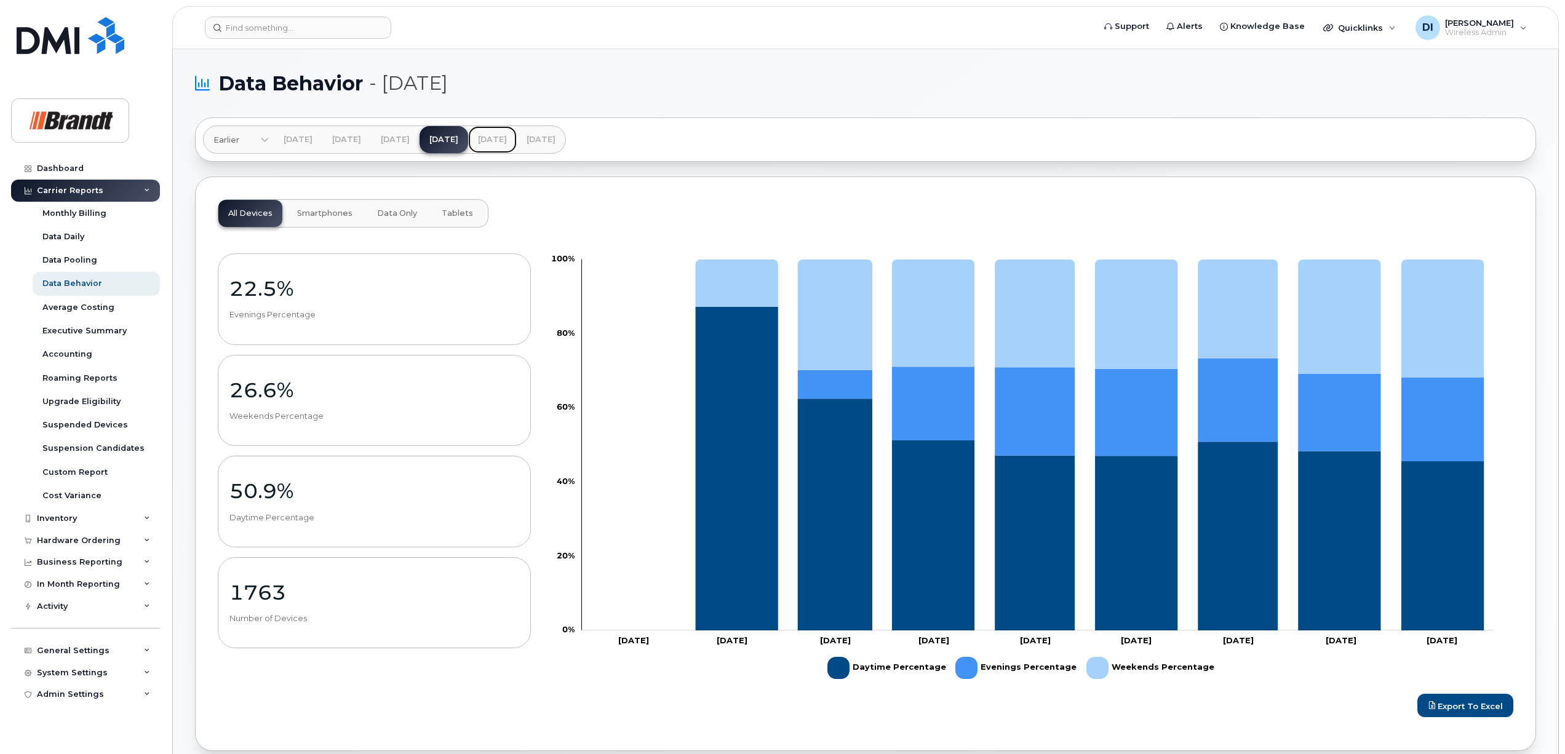
click at [517, 135] on link "[DATE]" at bounding box center [492, 139] width 49 height 27
click at [566, 139] on link "[DATE]" at bounding box center [541, 139] width 49 height 27
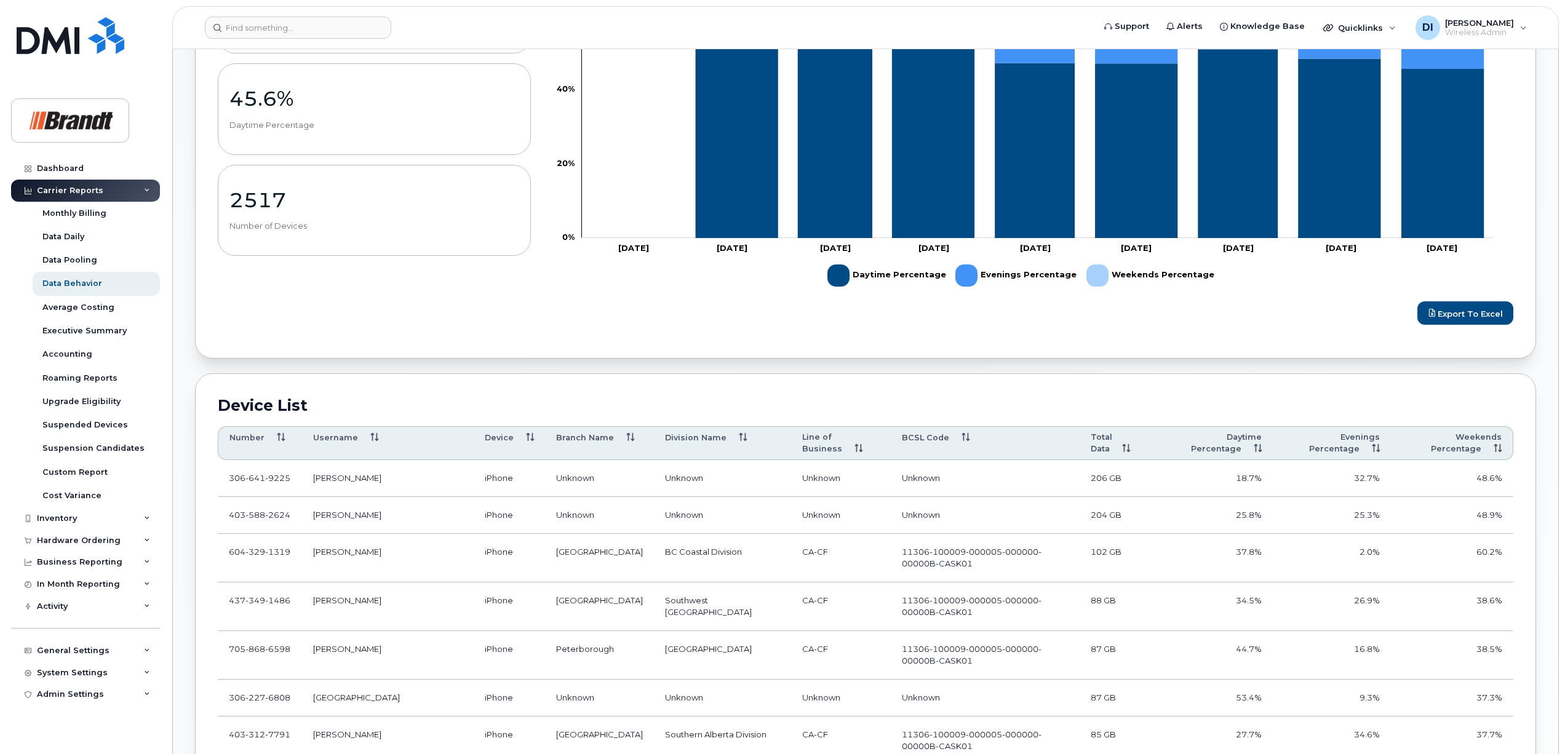
scroll to position [410, 0]
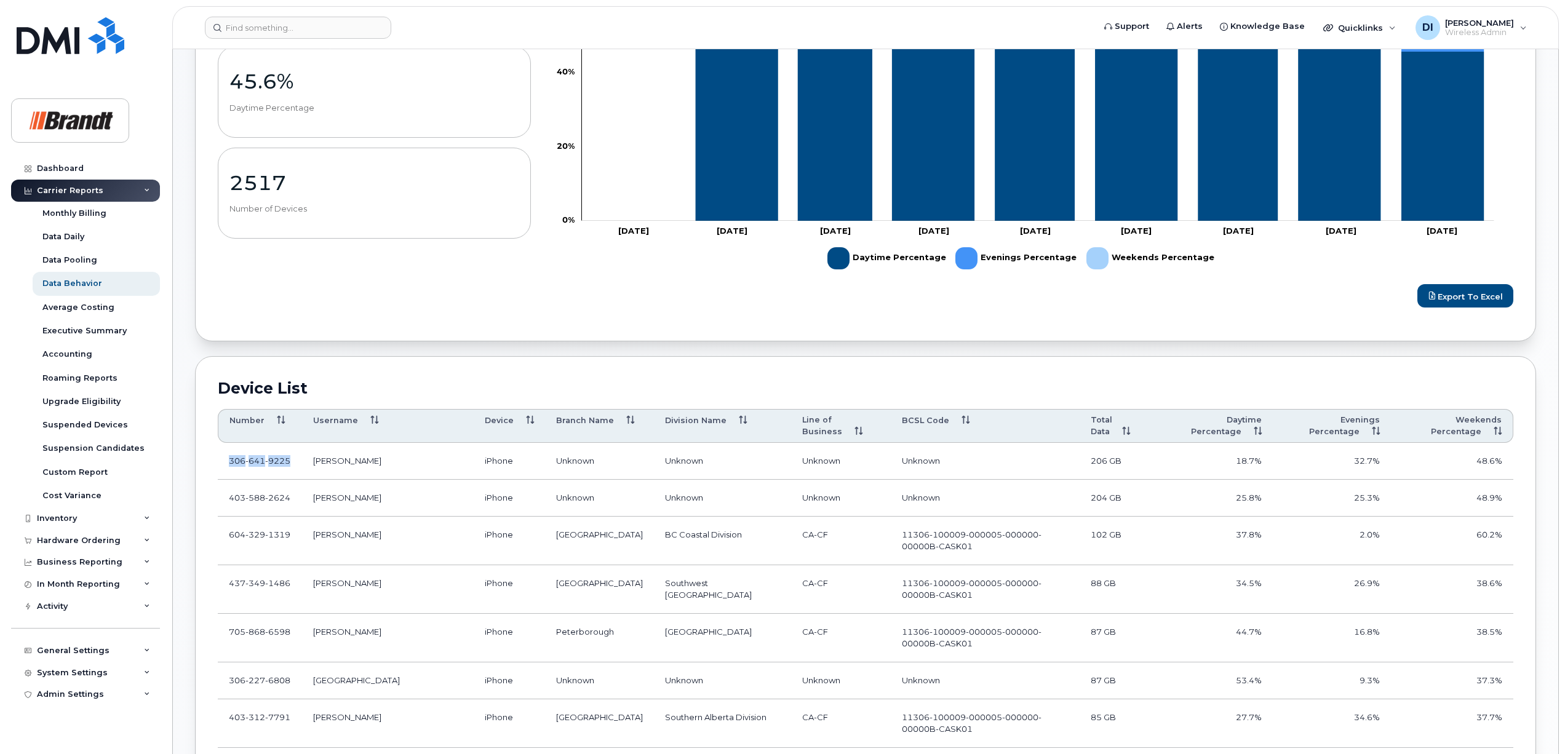
drag, startPoint x: 289, startPoint y: 461, endPoint x: 224, endPoint y: 459, distance: 65.3
click at [224, 459] on td "306 641 9225" at bounding box center [260, 461] width 84 height 37
copy span "306 641 9225"
click at [52, 170] on div "Dashboard" at bounding box center [60, 169] width 47 height 10
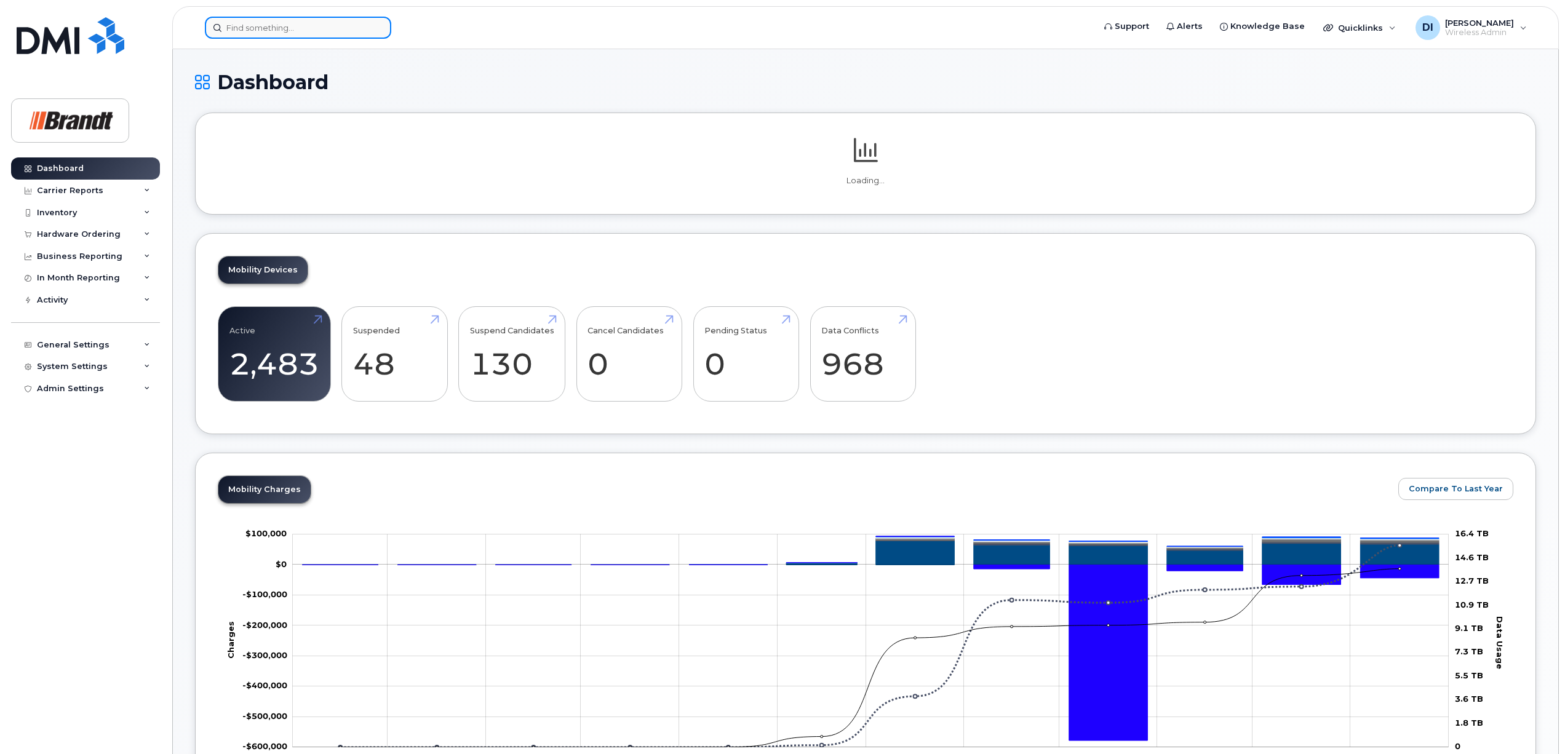
click at [265, 25] on input at bounding box center [298, 28] width 186 height 22
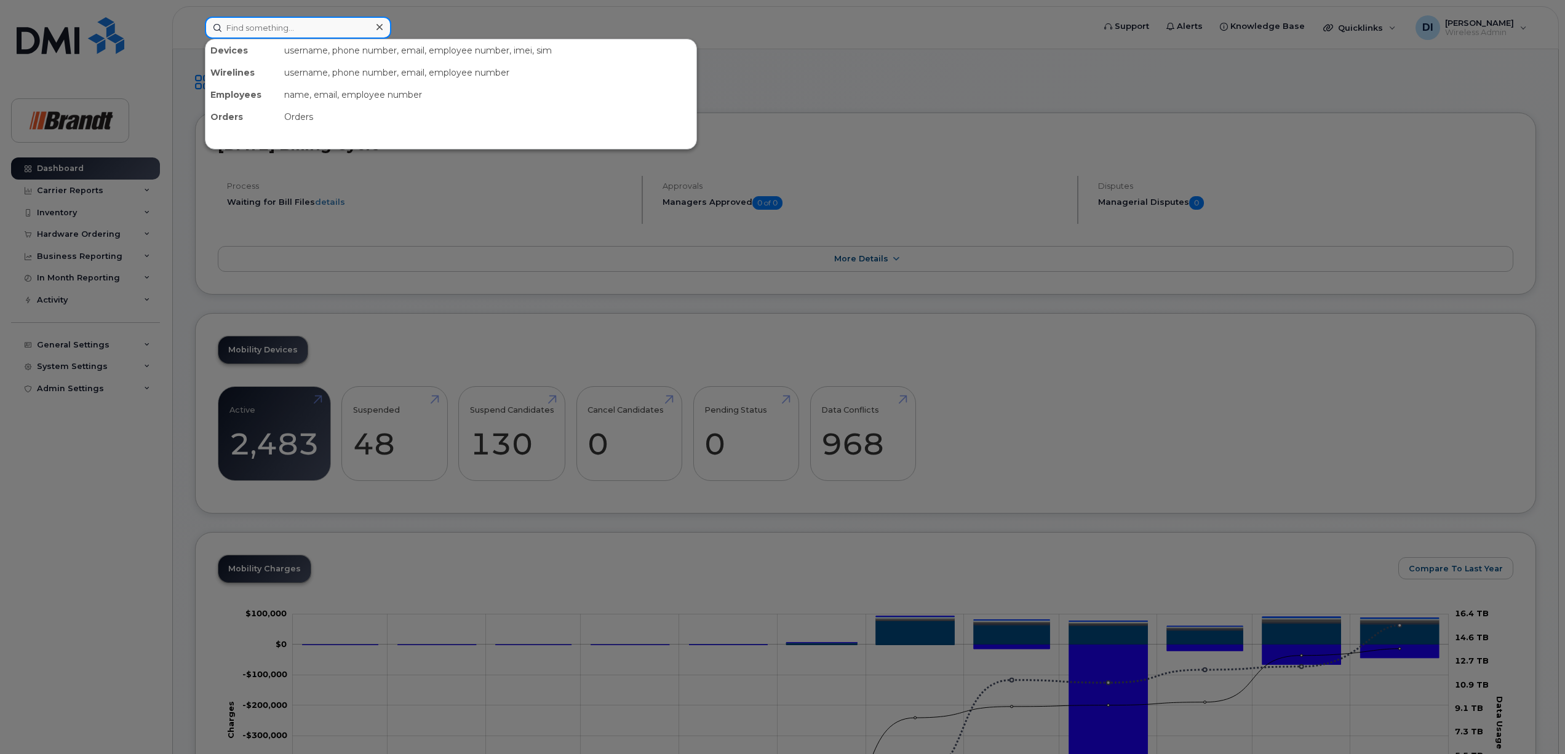
paste input "3066419225"
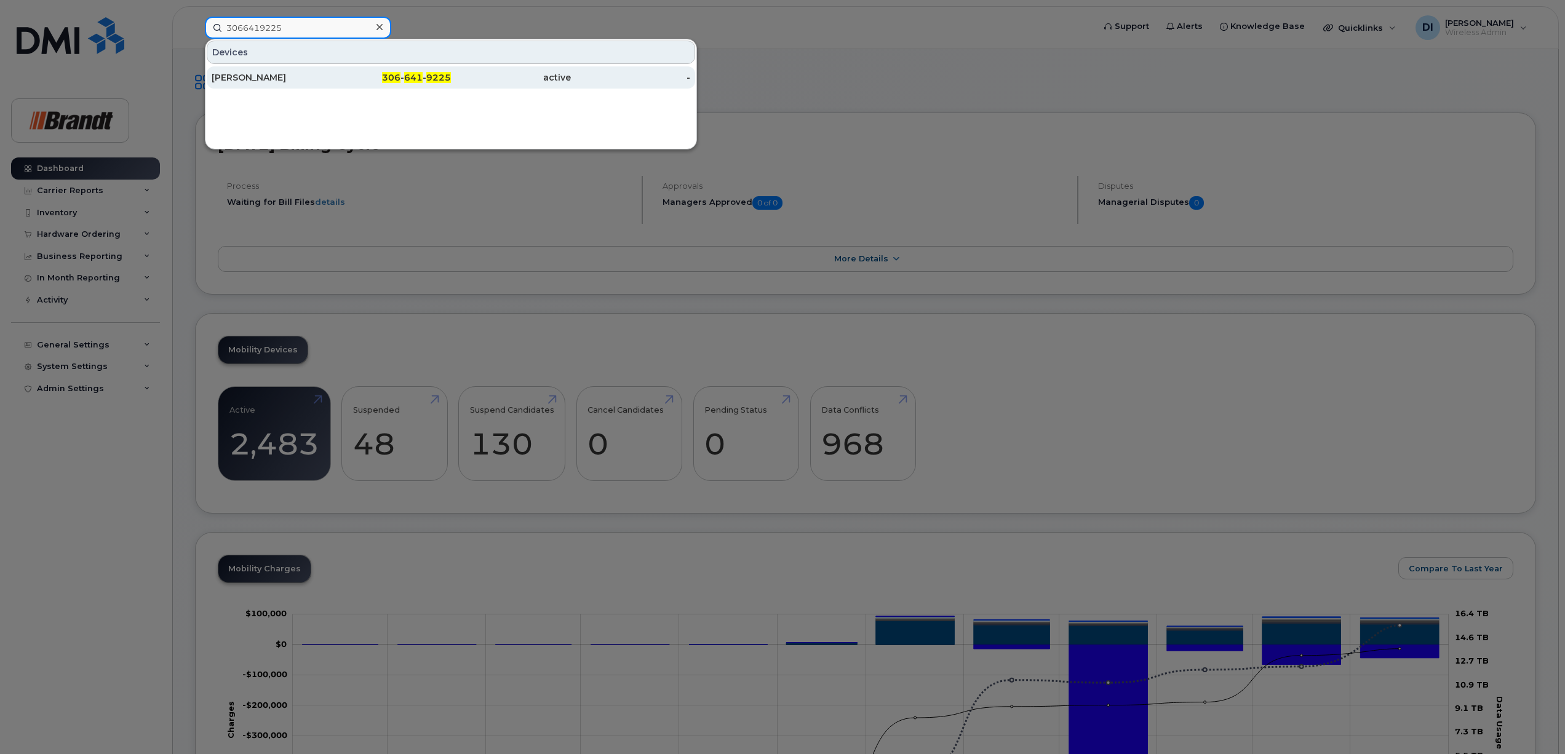
type input "3066419225"
click at [260, 73] on div "[PERSON_NAME]" at bounding box center [272, 77] width 120 height 12
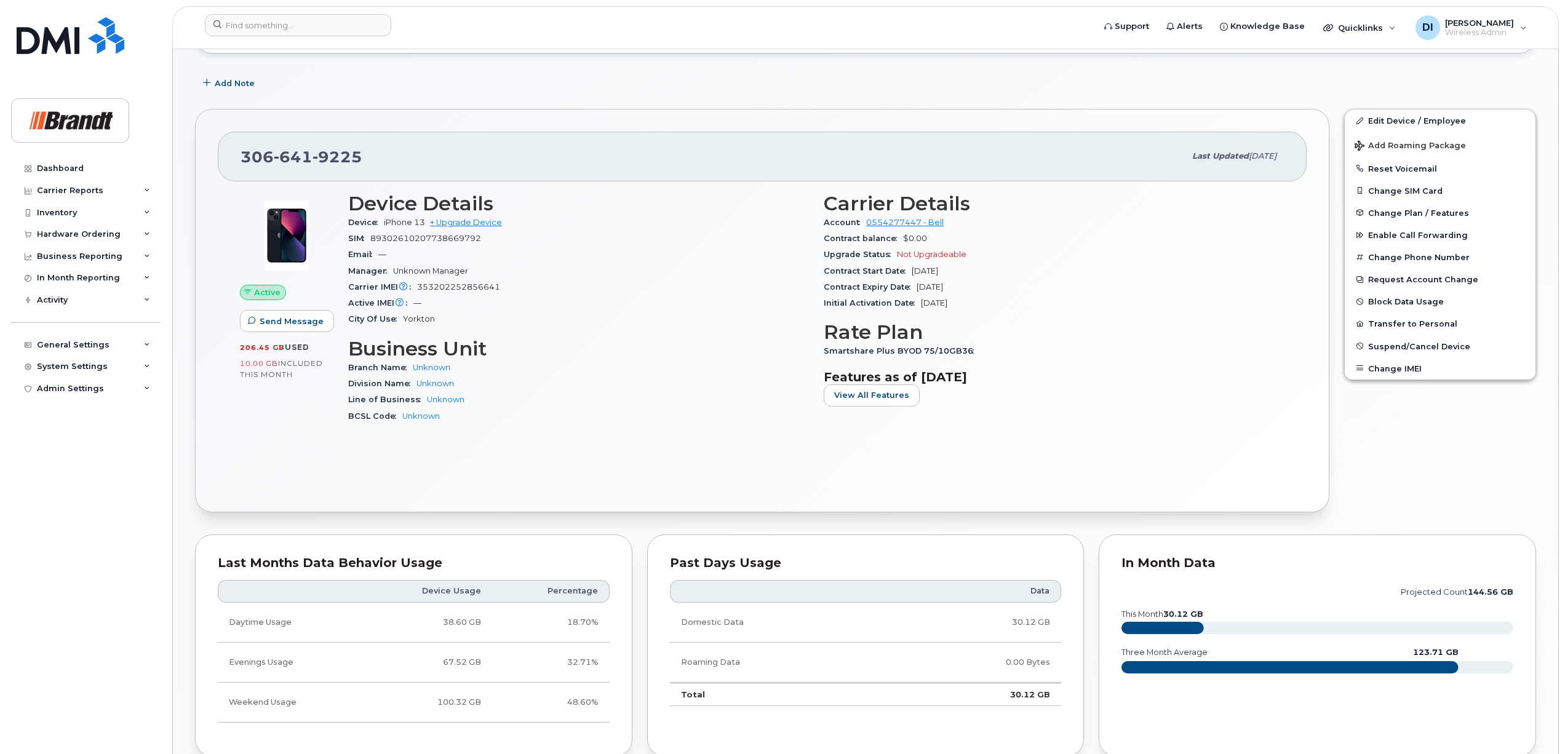
scroll to position [208, 0]
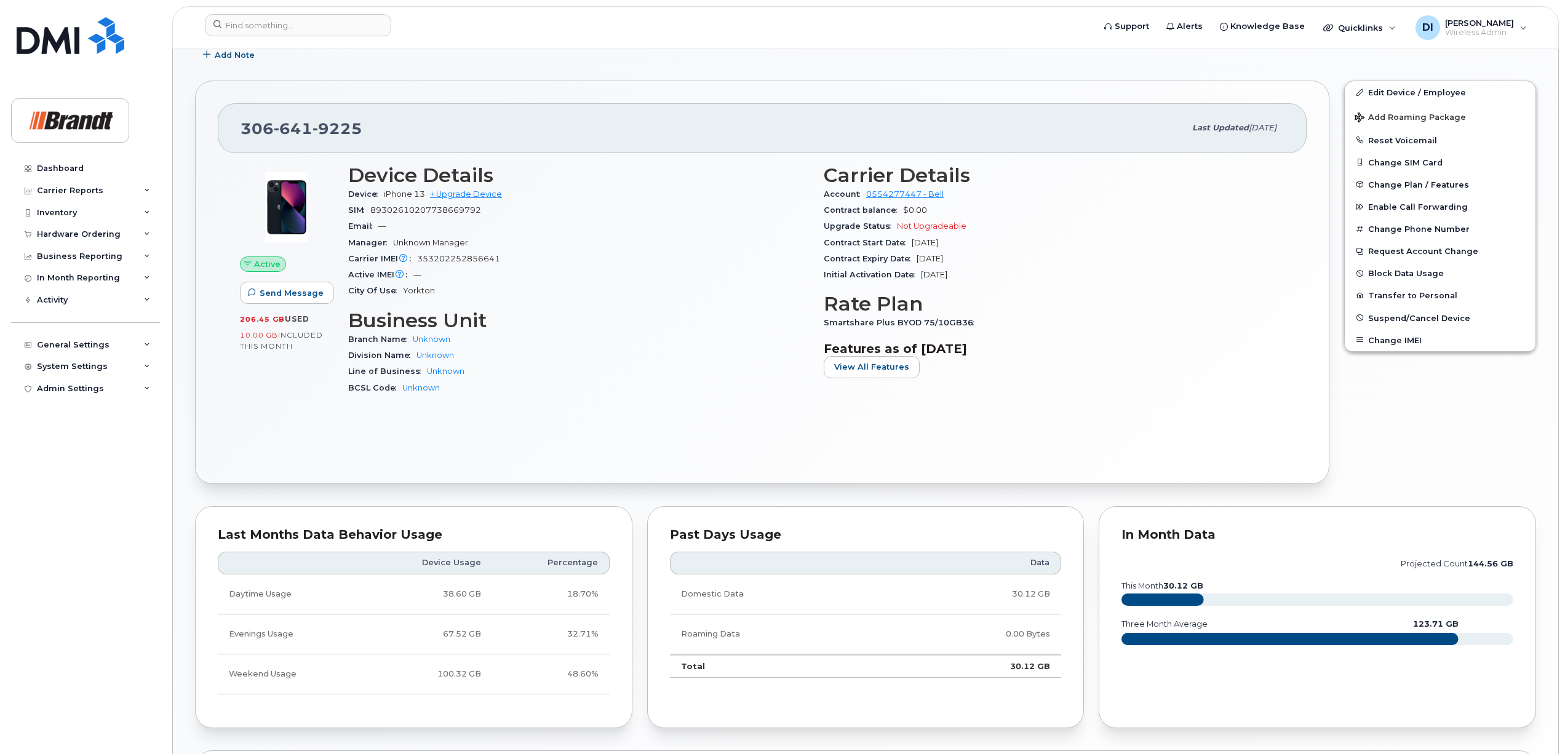
drag, startPoint x: 297, startPoint y: 345, endPoint x: 234, endPoint y: 335, distance: 62.8
click at [234, 335] on div "Active Send Message 206.45 GB  used 10.00 GB  included this month" at bounding box center [287, 285] width 108 height 257
drag, startPoint x: 234, startPoint y: 335, endPoint x: 284, endPoint y: 375, distance: 63.4
click at [265, 399] on div "Active Send Message 206.45 GB  used 10.00 GB  included this month" at bounding box center [287, 285] width 108 height 257
drag, startPoint x: 296, startPoint y: 348, endPoint x: 207, endPoint y: 340, distance: 89.5
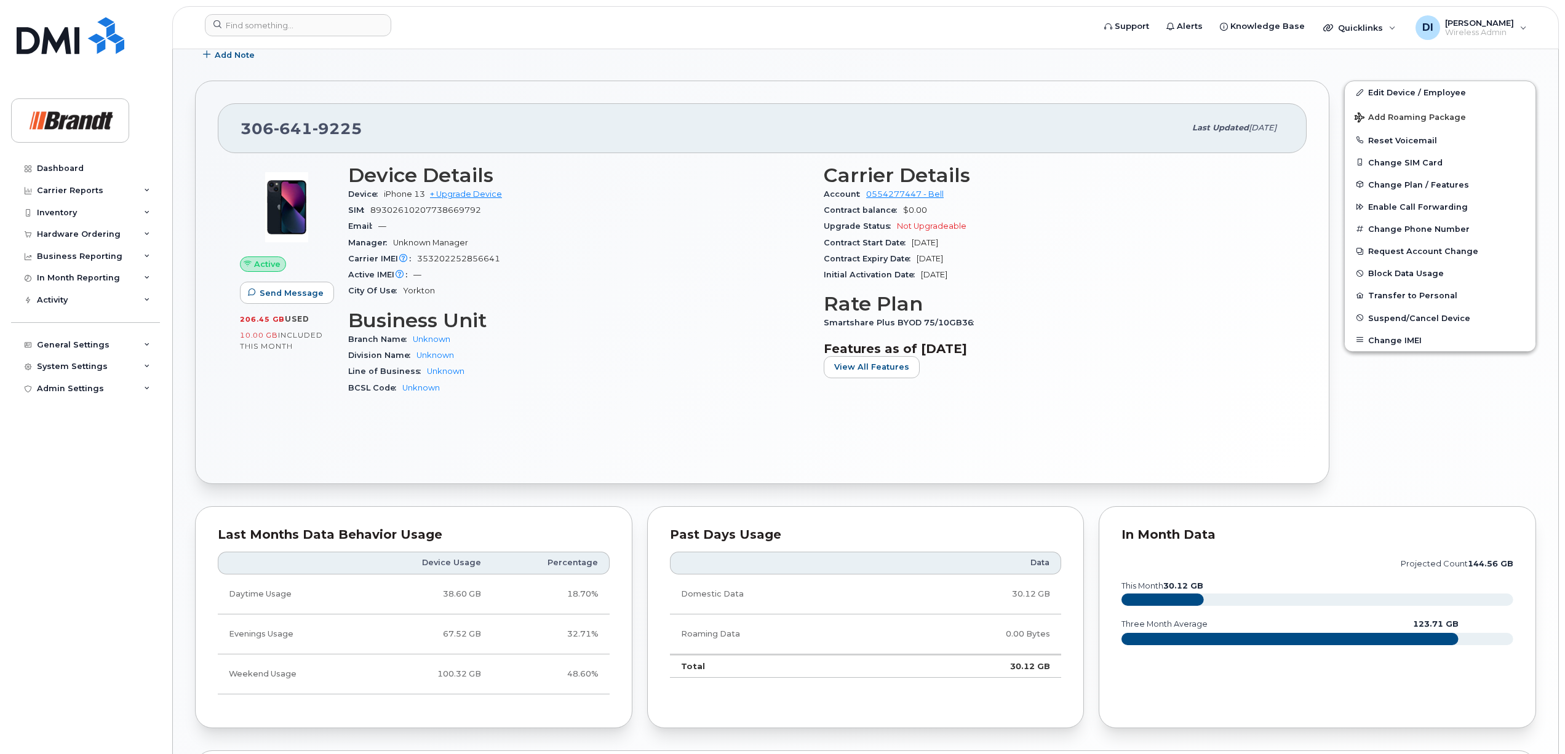
click at [207, 340] on div "[PHONE_NUMBER] Last updated [DATE] Active Send Message 206.45 GB  used 10.00 GB…" at bounding box center [762, 282] width 1135 height 403
drag, startPoint x: 207, startPoint y: 340, endPoint x: 266, endPoint y: 404, distance: 86.6
click at [265, 404] on div "Active Send Message 206.45 GB  used 10.00 GB  included this month" at bounding box center [287, 285] width 108 height 257
click at [315, 399] on div "Active Send Message 206.45 GB  used 10.00 GB  included this month" at bounding box center [287, 285] width 108 height 257
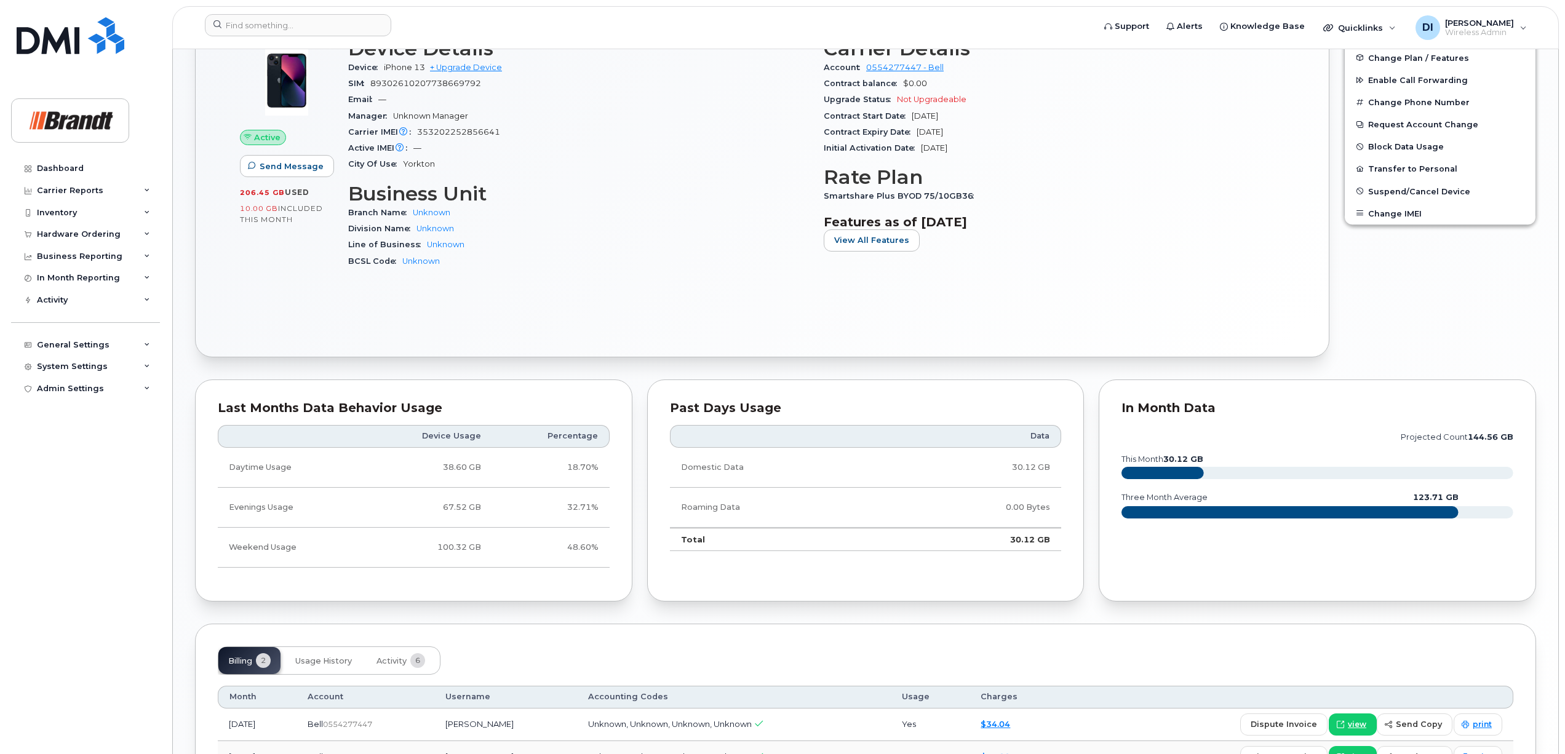
scroll to position [372, 0]
